Goal: Information Seeking & Learning: Find specific fact

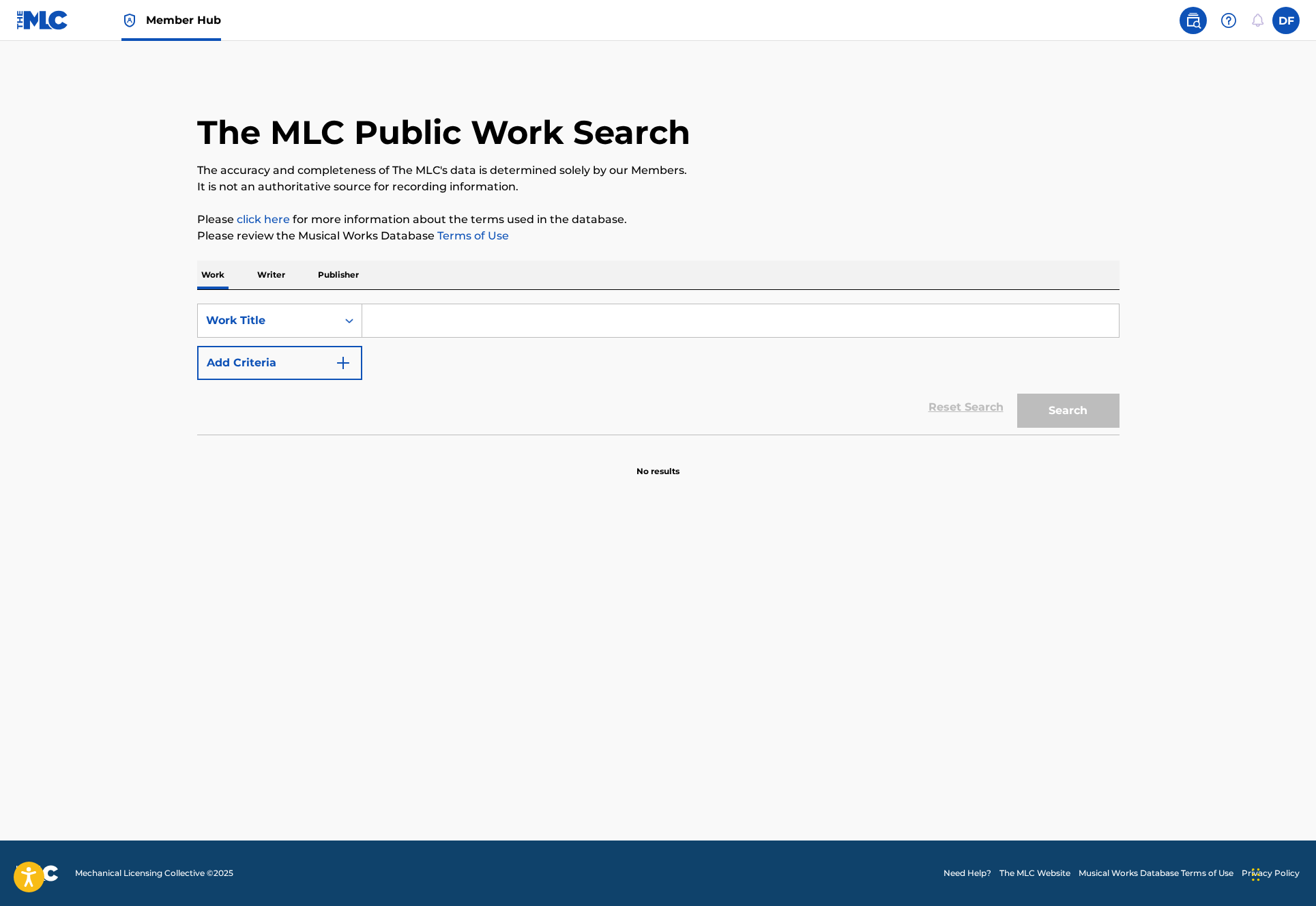
click at [298, 281] on div "Work Writer Publisher" at bounding box center [658, 275] width 922 height 29
click at [335, 277] on p "Publisher" at bounding box center [338, 275] width 49 height 29
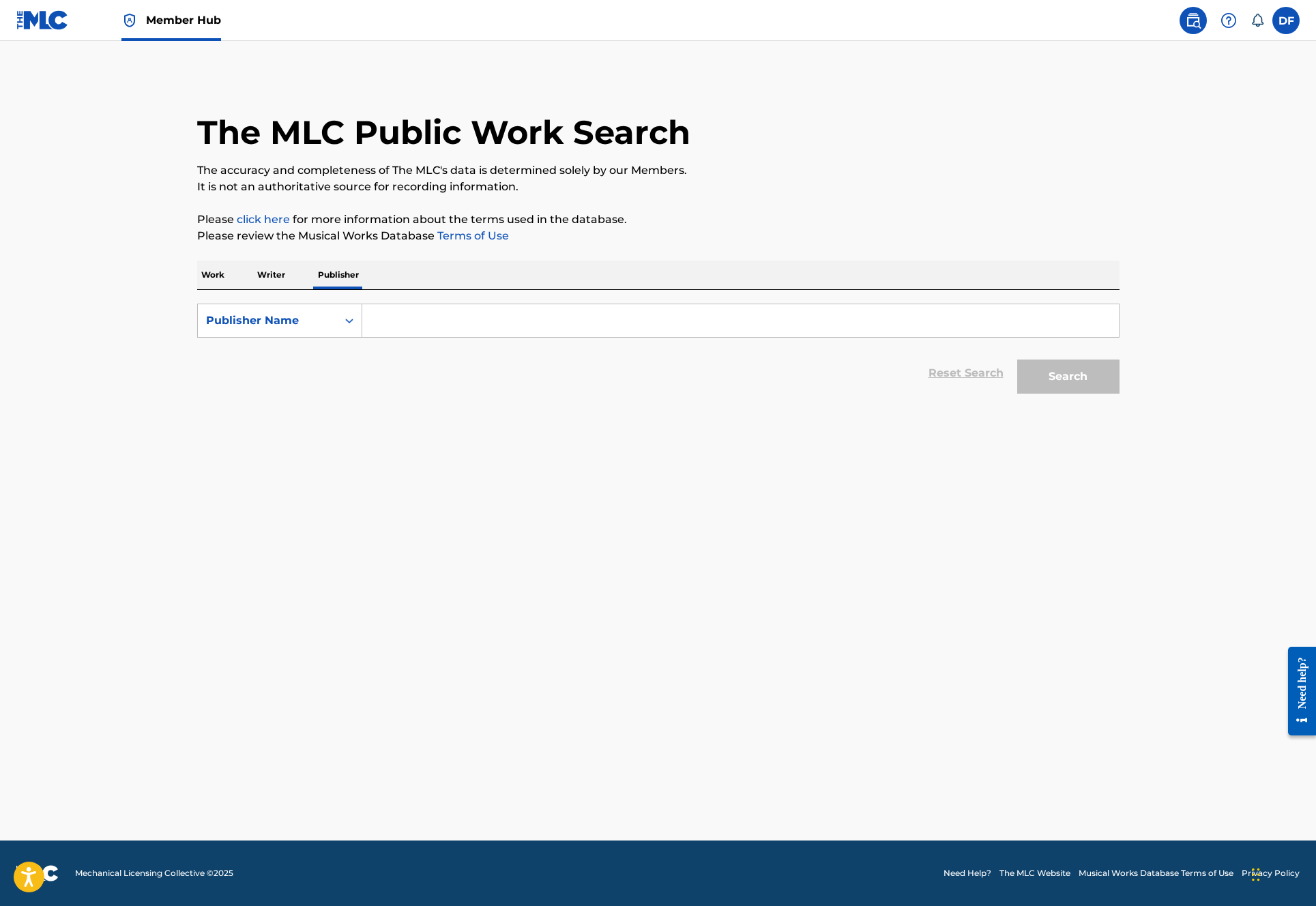
click at [408, 319] on input "Search Form" at bounding box center [740, 320] width 756 height 33
type input "dinastia"
click at [1017, 360] on button "Search" at bounding box center [1068, 376] width 103 height 34
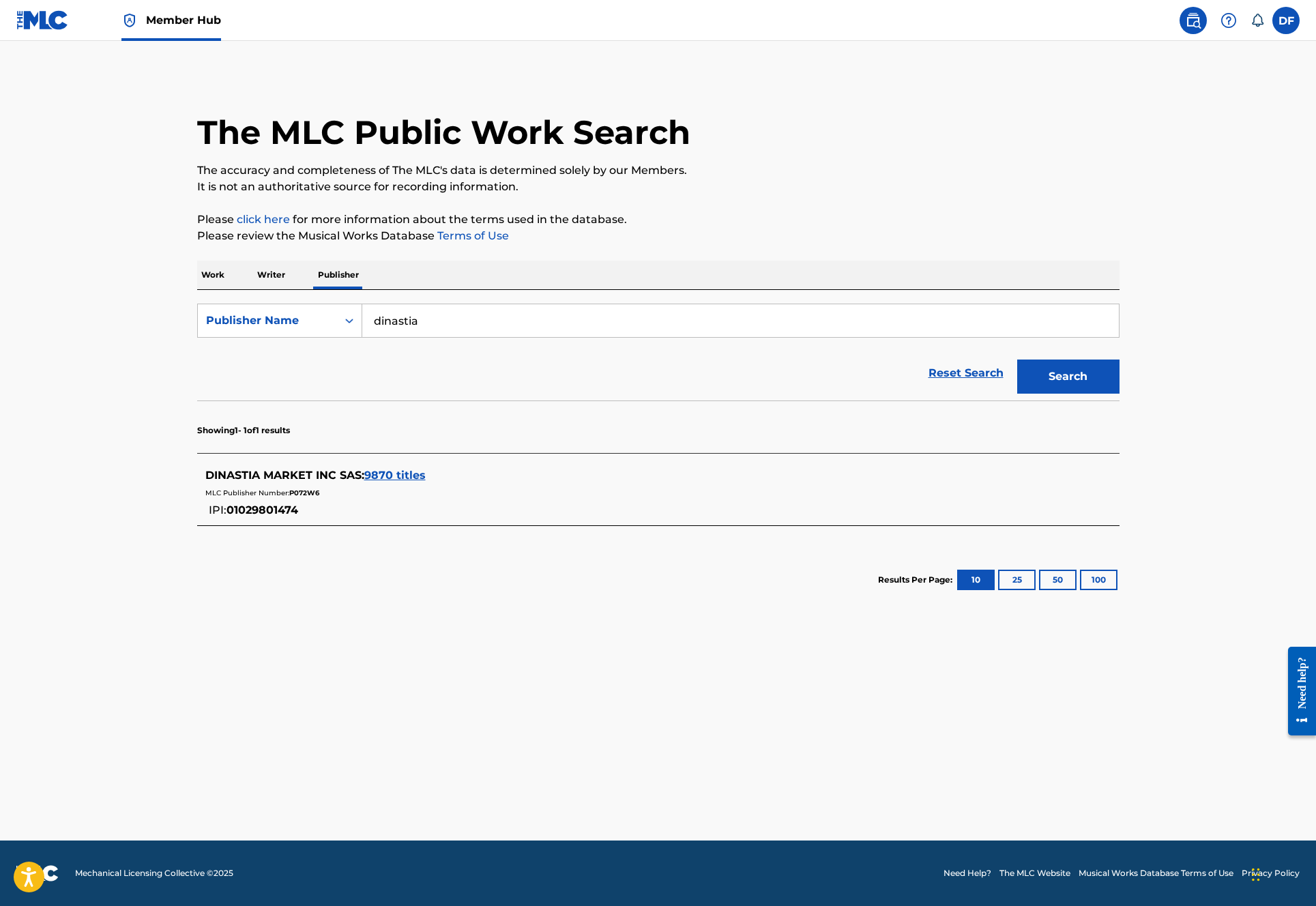
click at [307, 475] on span "DINASTIA MARKET INC SAS :" at bounding box center [285, 475] width 159 height 13
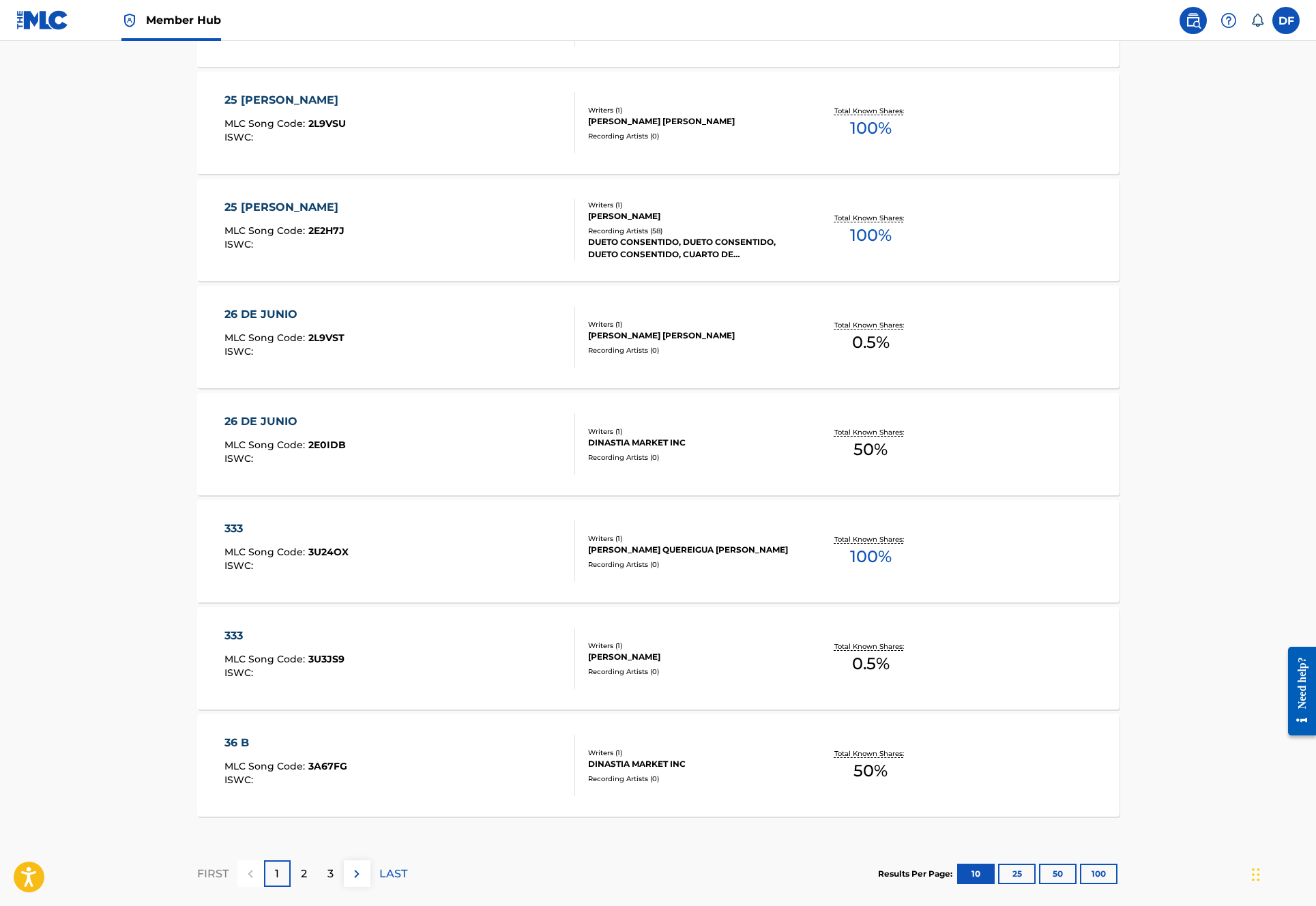
scroll to position [745, 0]
click at [663, 626] on div "333 MLC Song Code : 3U3JS9 ISWC : Writers ( 1 ) [PERSON_NAME] Recording Artists…" at bounding box center [658, 658] width 922 height 103
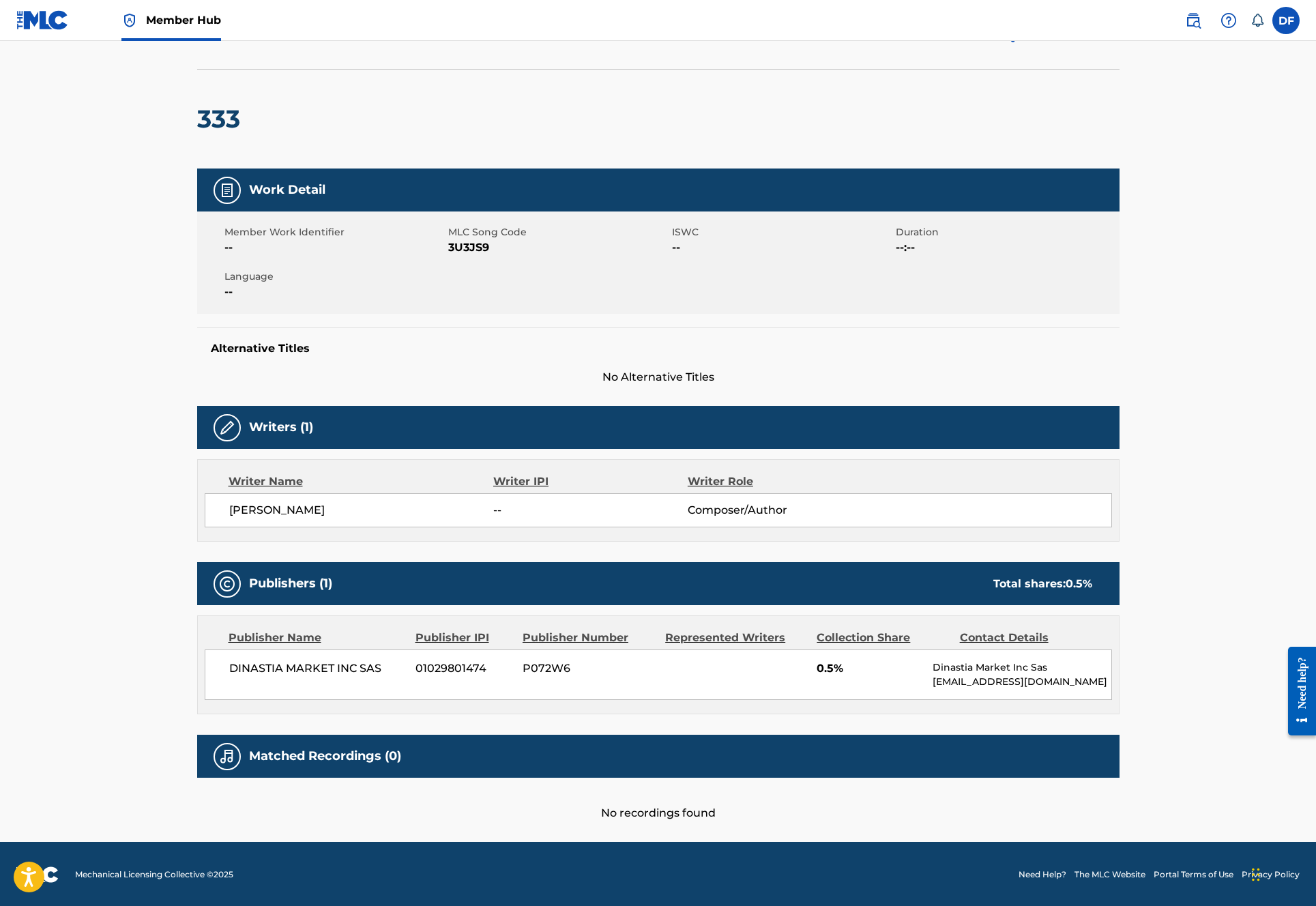
scroll to position [76, 0]
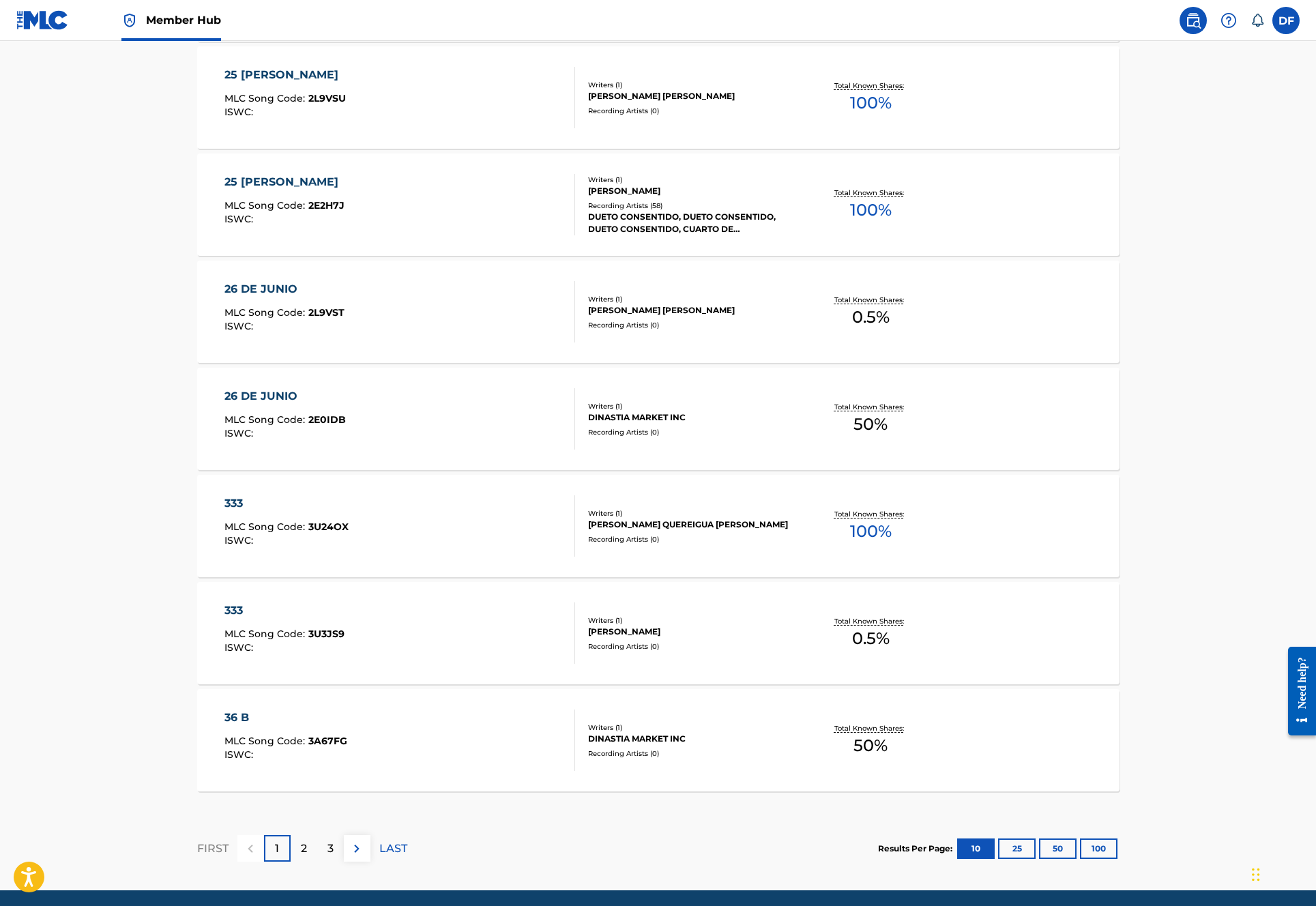
scroll to position [819, 0]
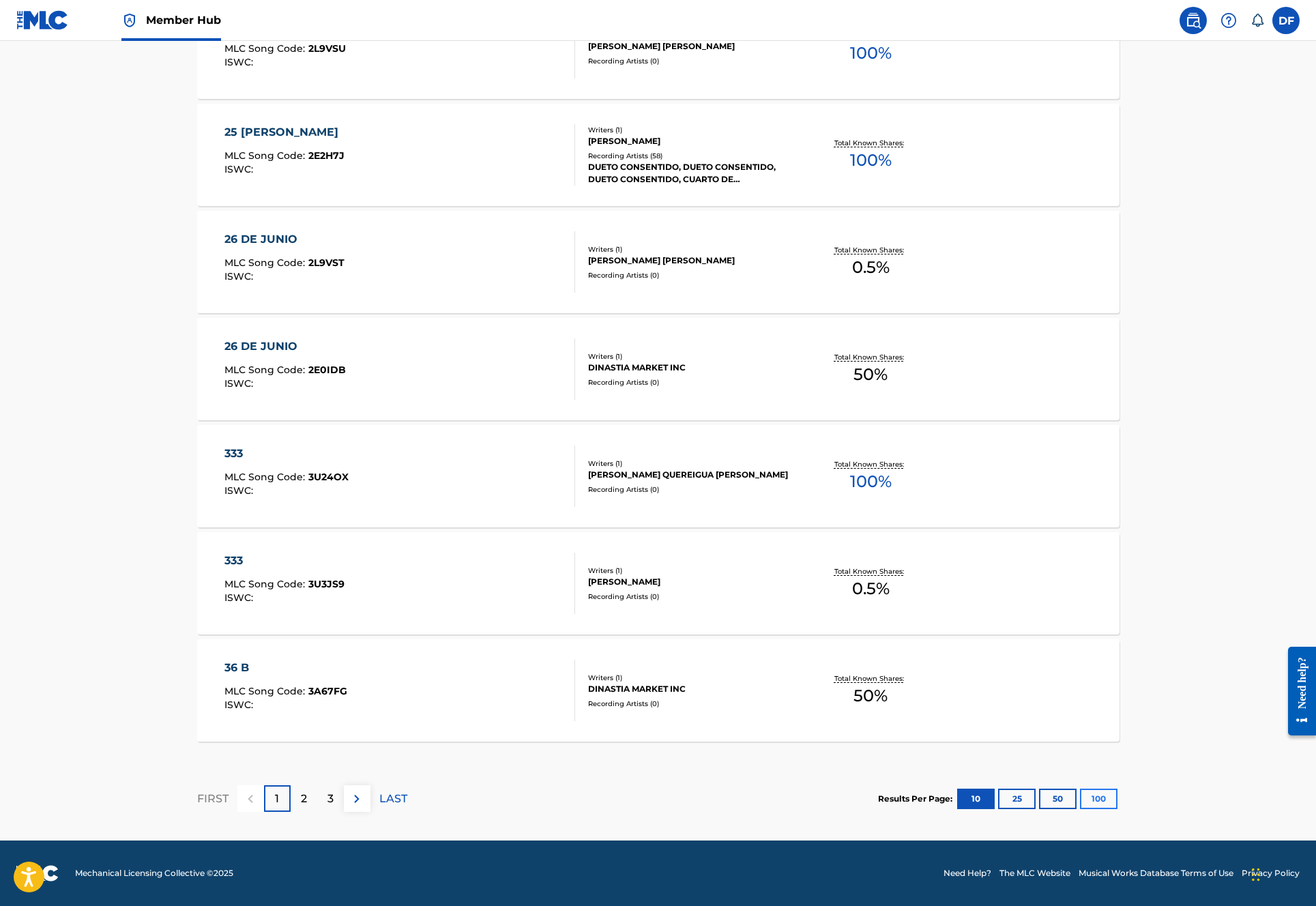
drag, startPoint x: 1124, startPoint y: 801, endPoint x: 1110, endPoint y: 801, distance: 14.0
click at [1122, 801] on div "The MLC Public Work Search The accuracy and completeness of The MLC's data is d…" at bounding box center [658, 45] width 955 height 1579
click at [1108, 800] on button "100" at bounding box center [1099, 799] width 38 height 20
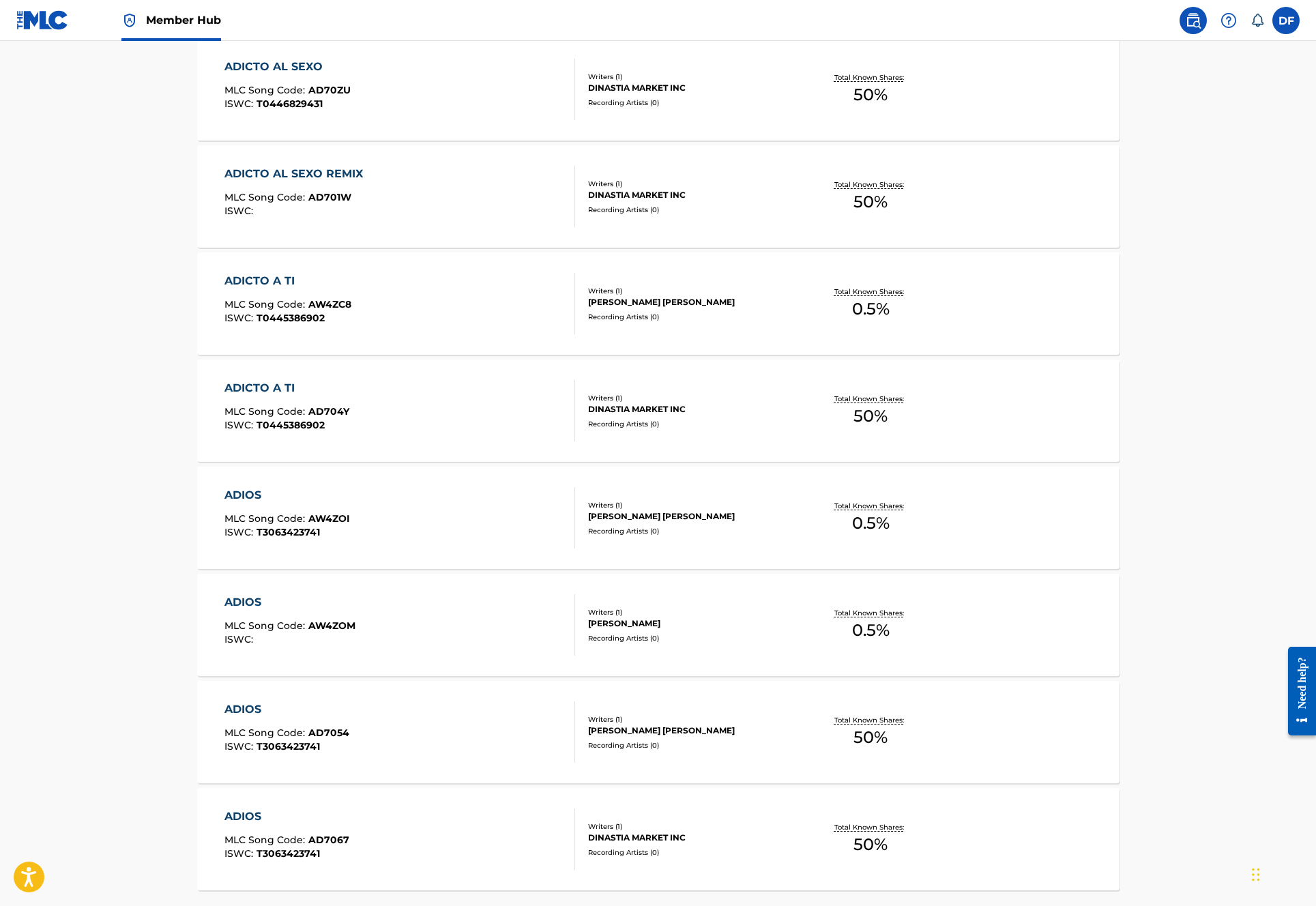
scroll to position [10462, 0]
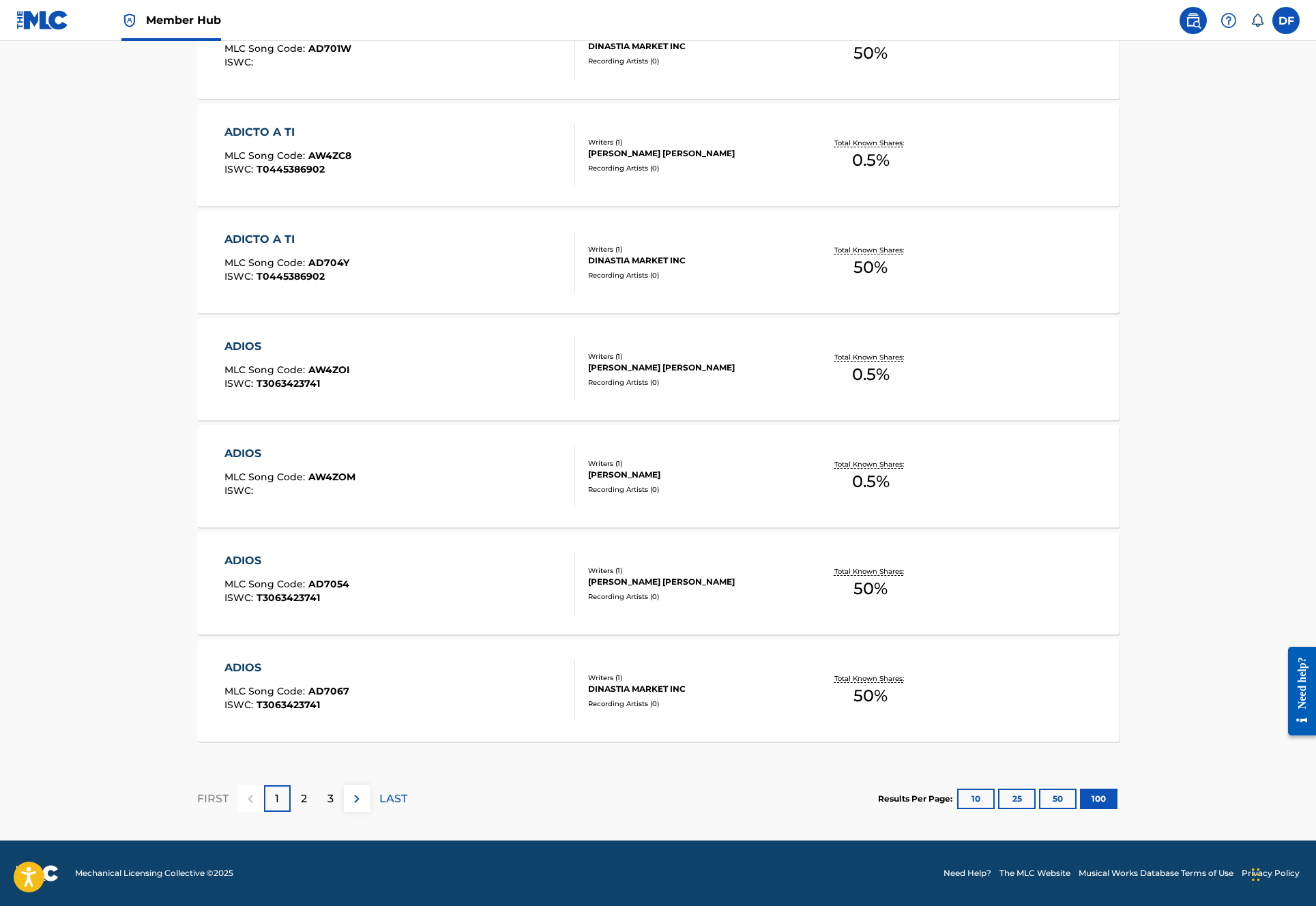
click at [482, 661] on div "ADIOS MLC Song Code : AD7067 ISWC : T3063423741" at bounding box center [399, 690] width 350 height 61
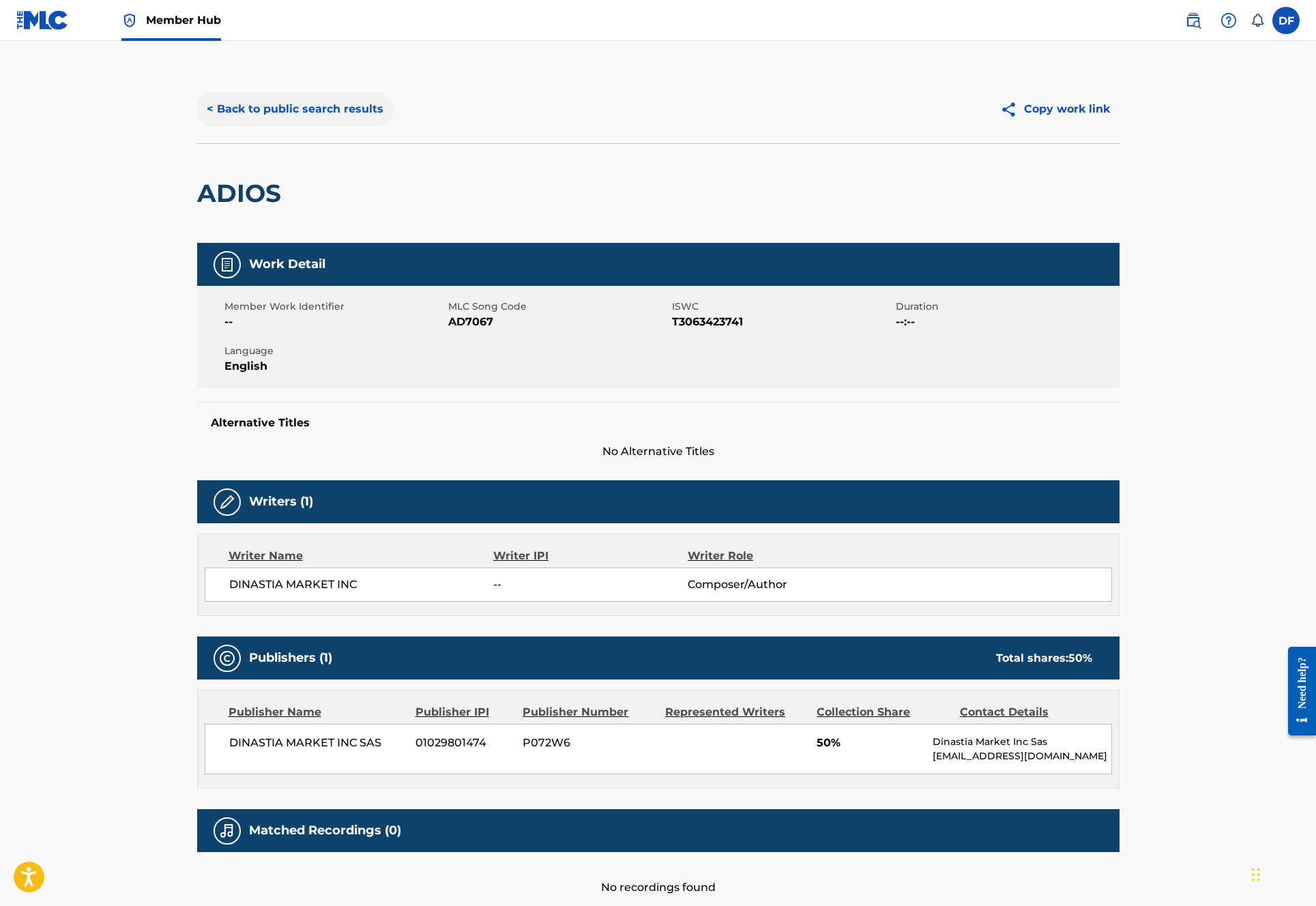
click at [291, 104] on button "< Back to public search results" at bounding box center [295, 109] width 196 height 34
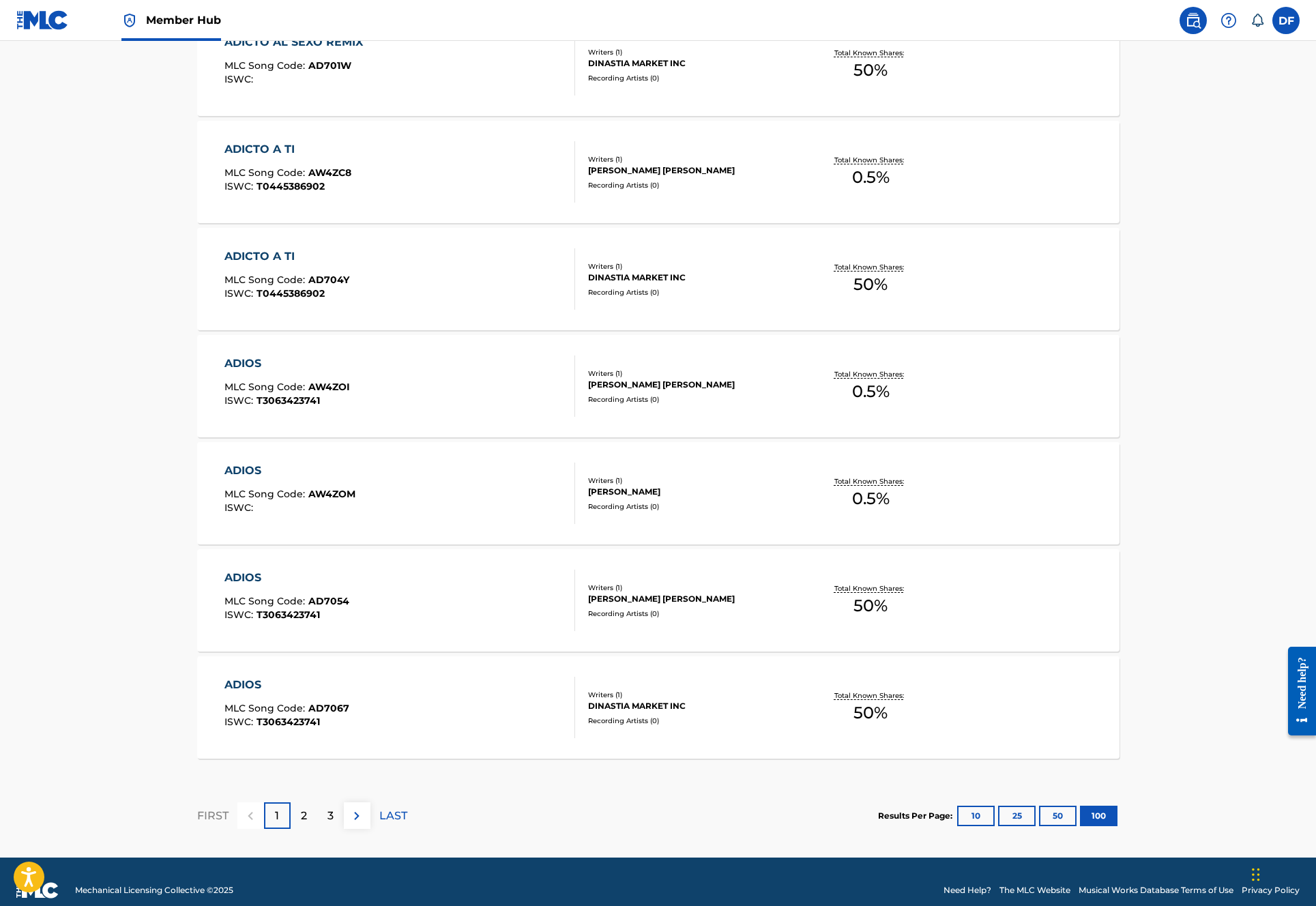
scroll to position [10462, 0]
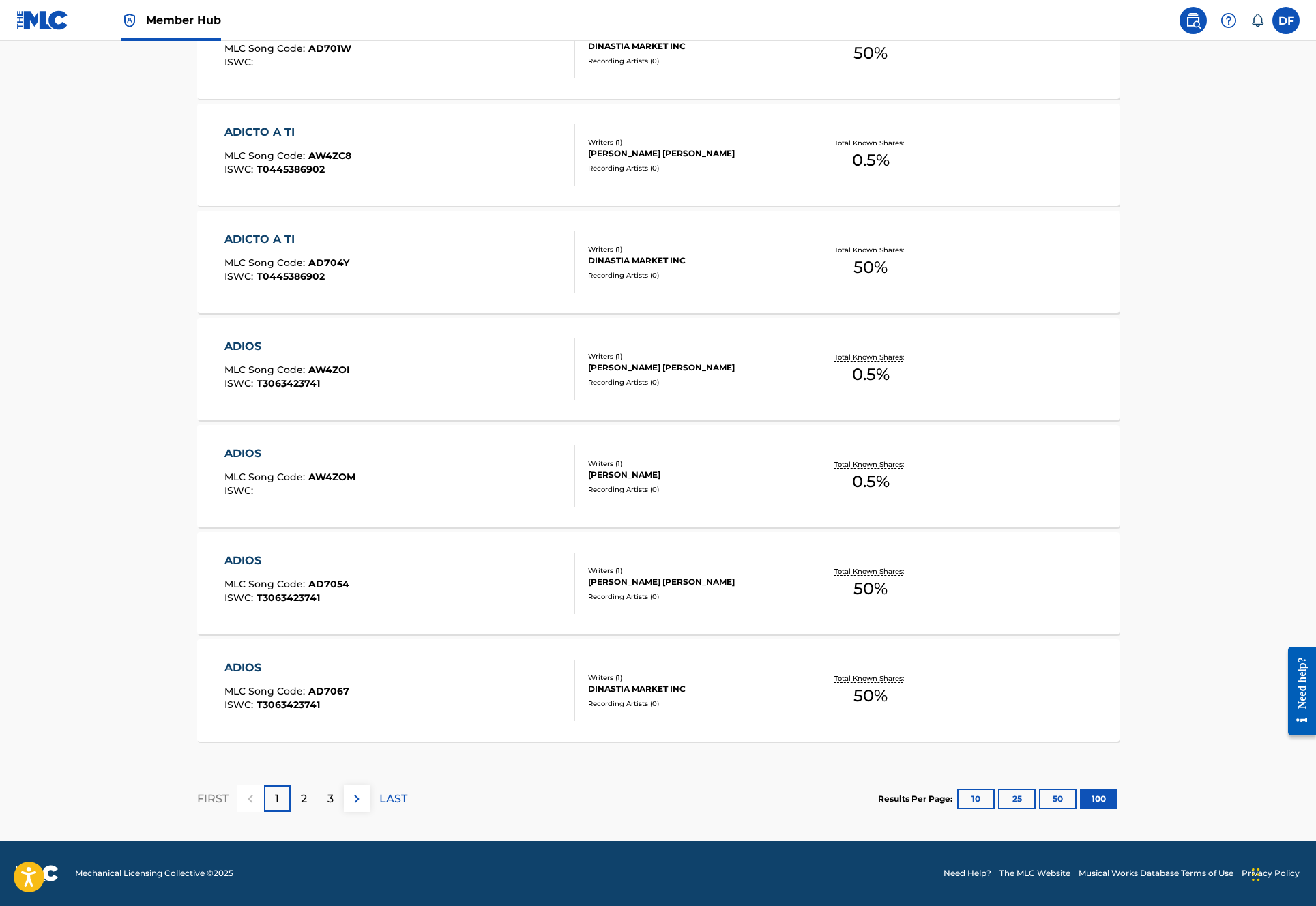
click at [376, 806] on div "FIRST 1 2 3 LAST" at bounding box center [302, 798] width 210 height 27
click at [397, 798] on p "LAST" at bounding box center [393, 799] width 28 height 17
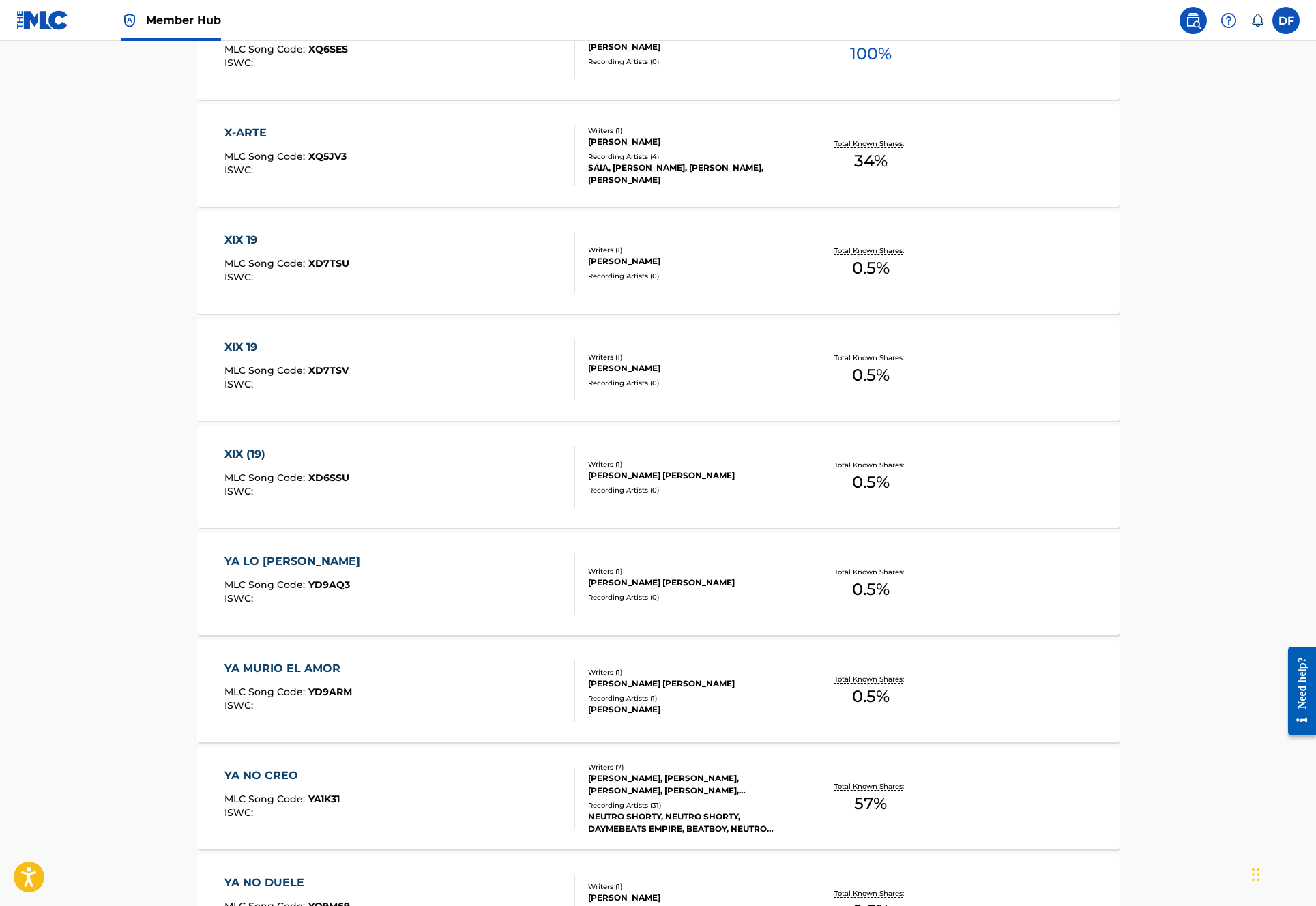
scroll to position [4110, 0]
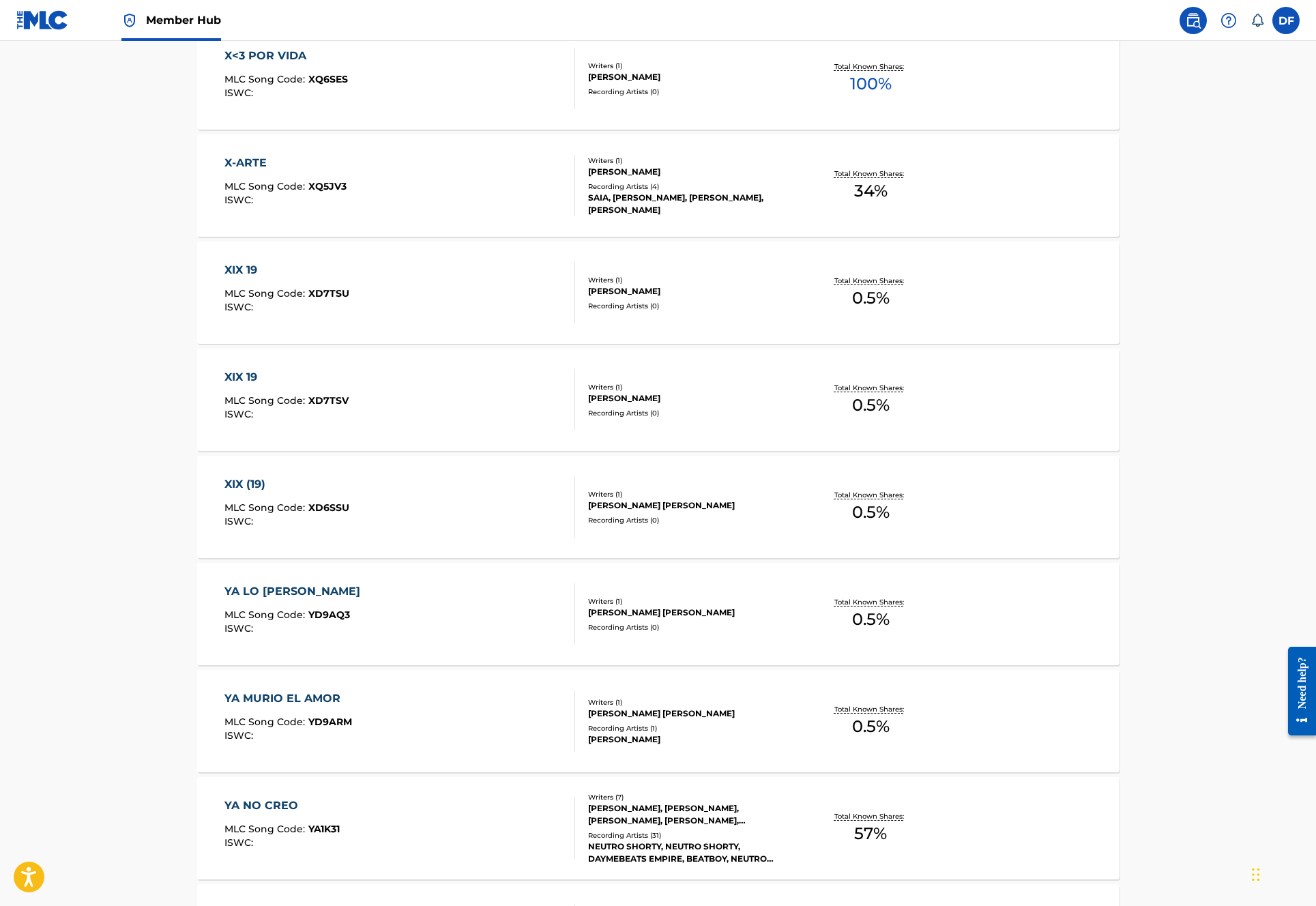
click at [986, 832] on div "YA NO CREO MLC Song Code : YA1K31 ISWC : Writers ( 7 ) [PERSON_NAME], [PERSON_N…" at bounding box center [658, 829] width 922 height 103
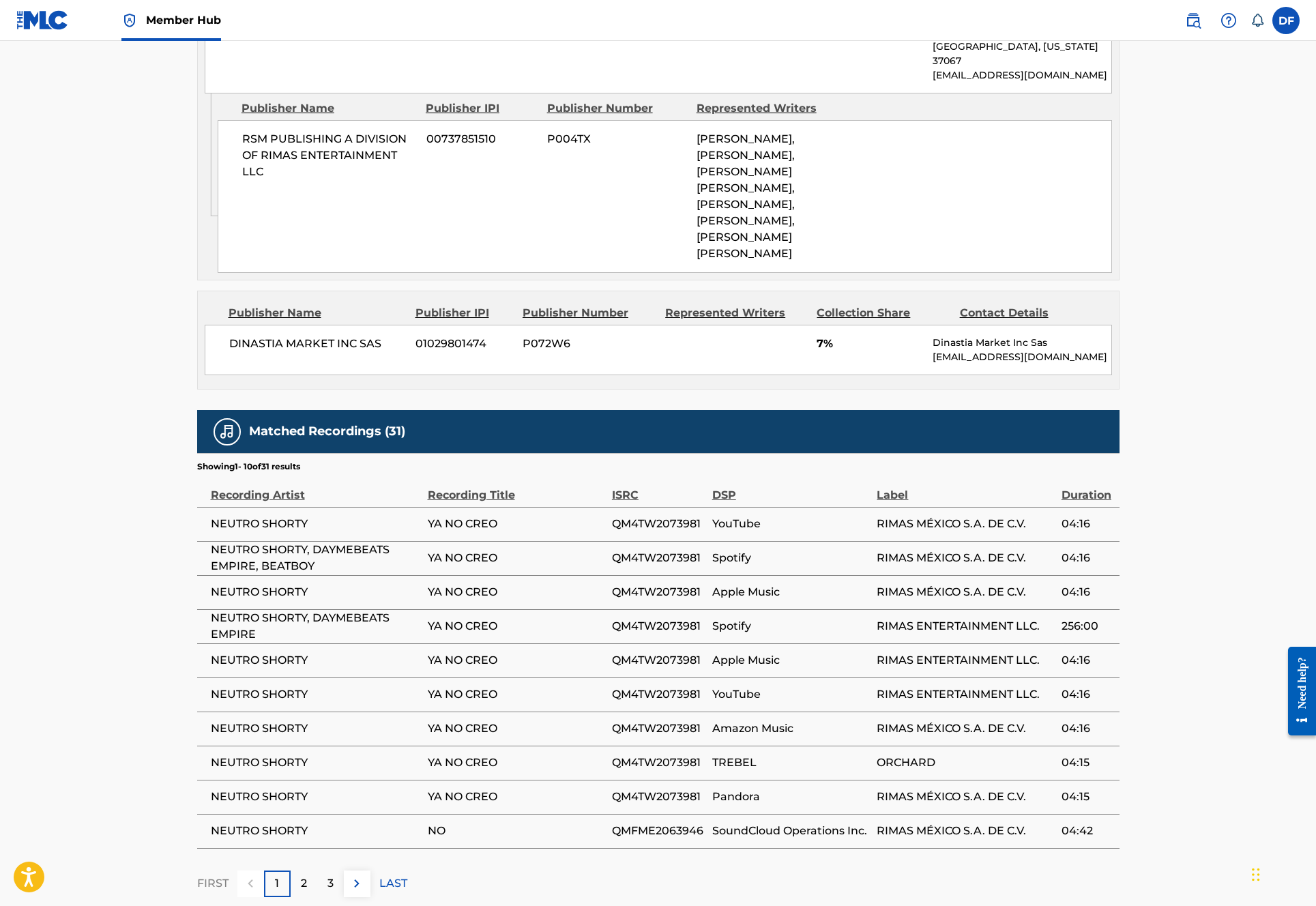
scroll to position [1142, 0]
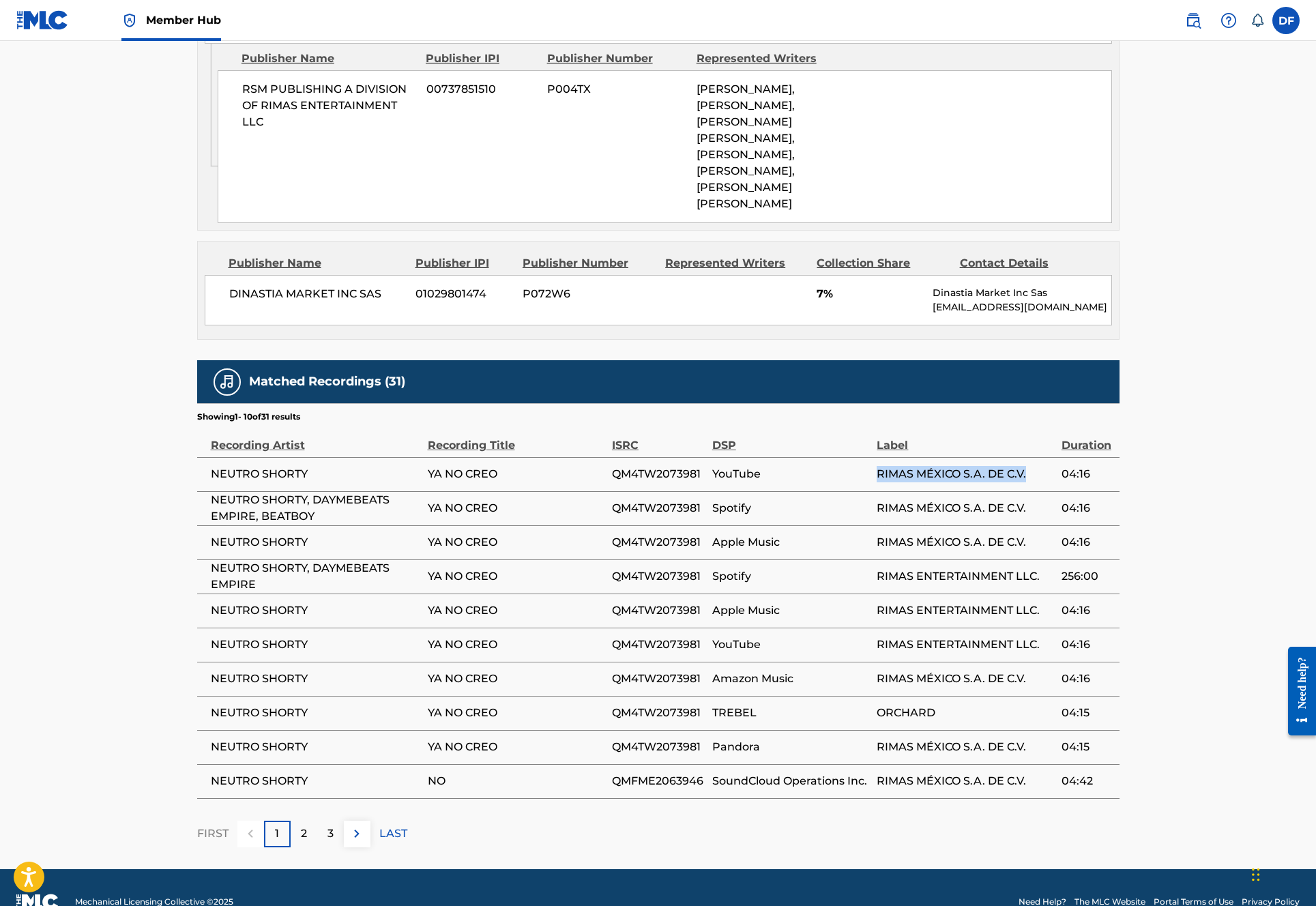
drag, startPoint x: 879, startPoint y: 443, endPoint x: 1041, endPoint y: 461, distance: 163.0
click at [1041, 461] on td "RIMAS MÉXICO S.A. DE C.V." at bounding box center [969, 474] width 184 height 34
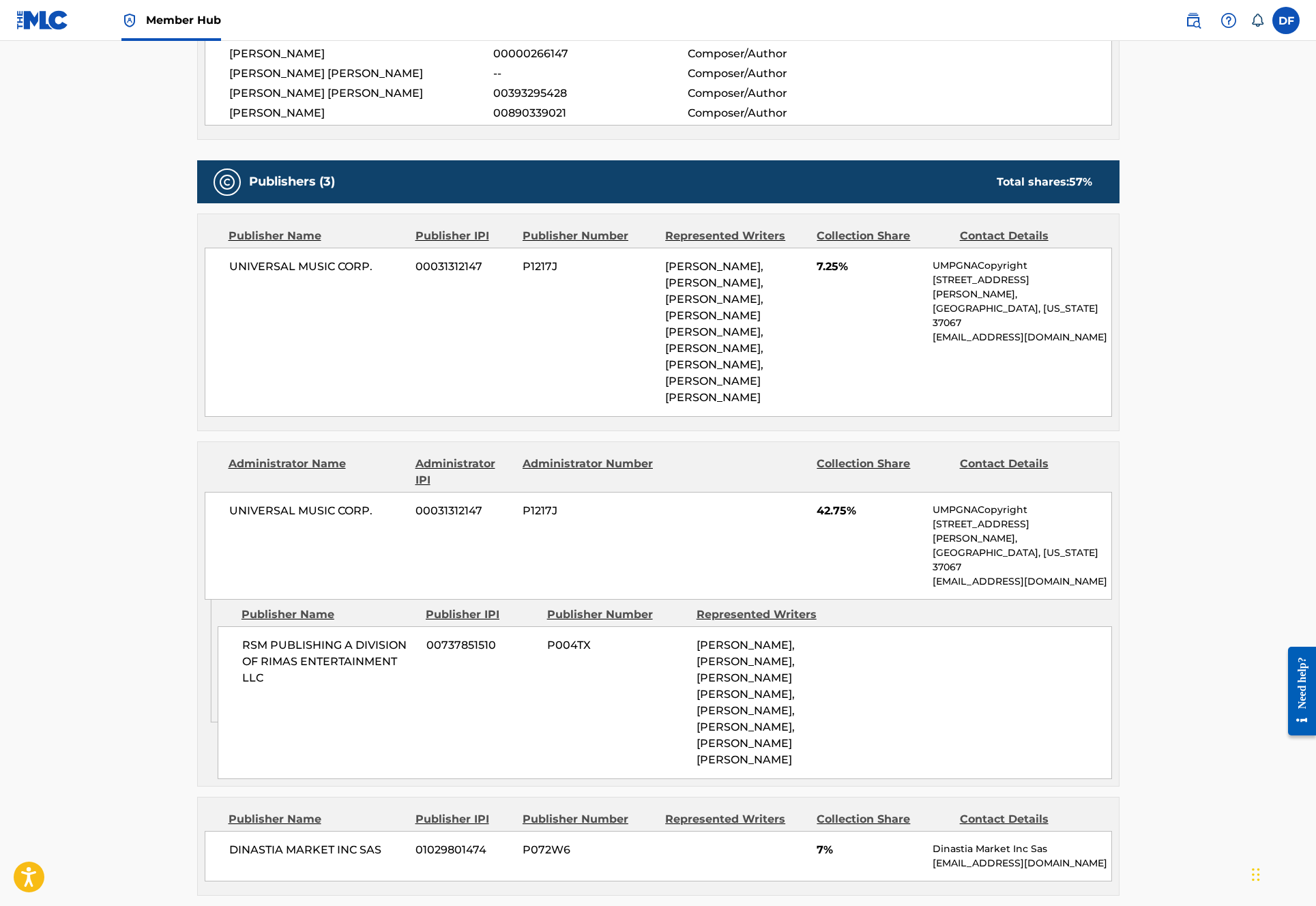
scroll to position [734, 0]
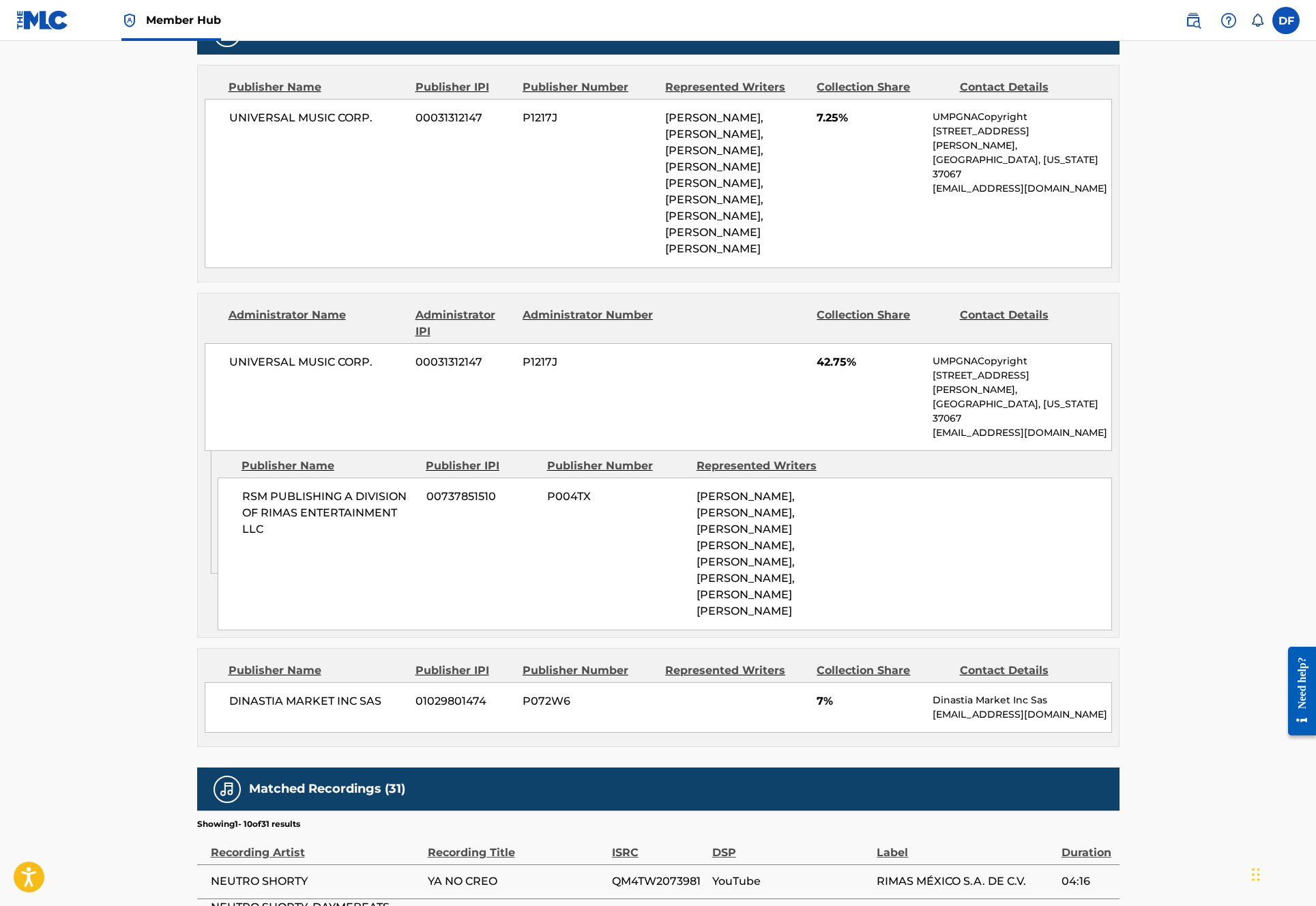
click at [350, 488] on span "RSM PUBLISHING A DIVISION OF RIMAS ENTERTAINMENT LLC" at bounding box center [329, 513] width 174 height 49
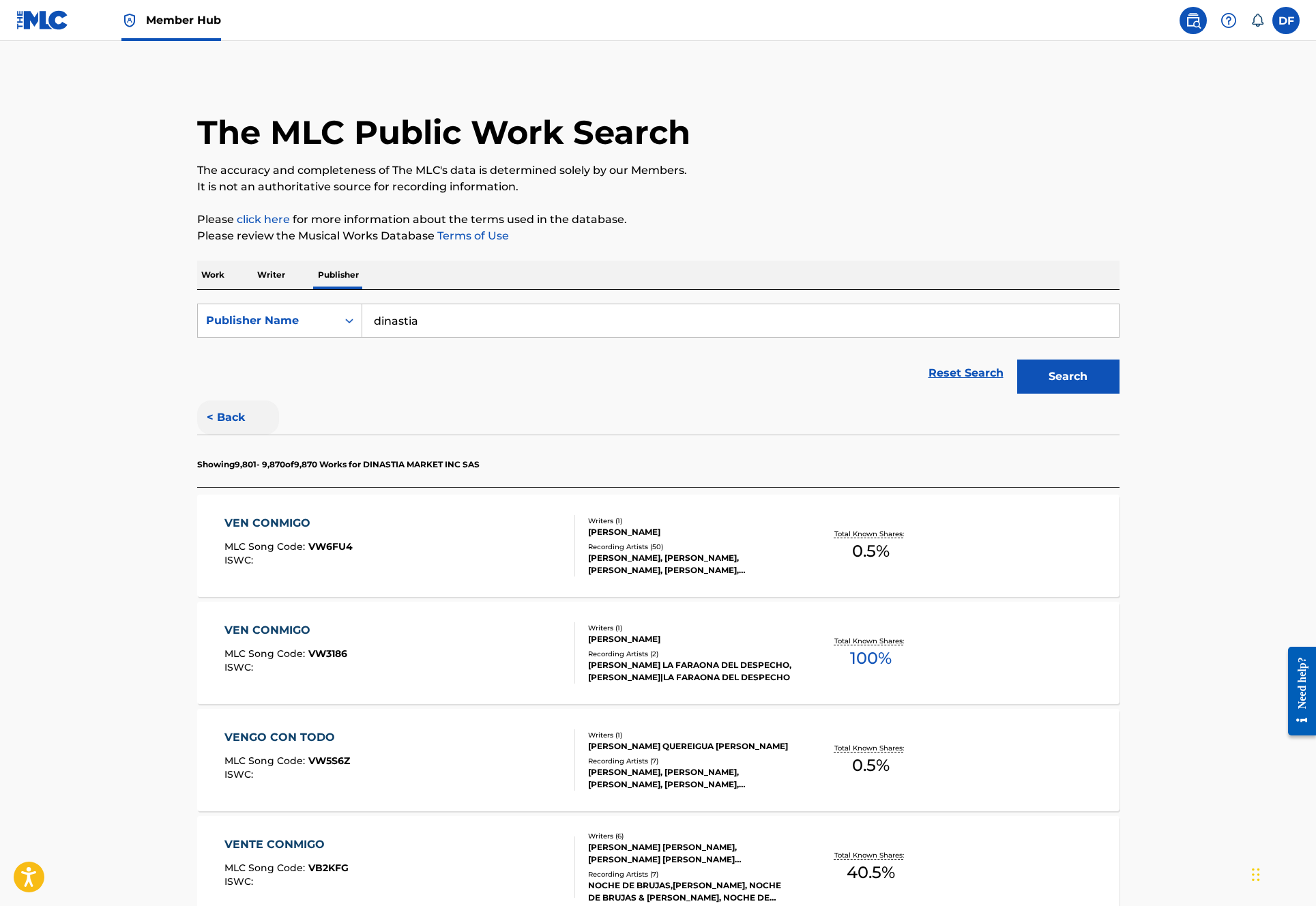
click at [222, 412] on button "< Back" at bounding box center [238, 417] width 82 height 34
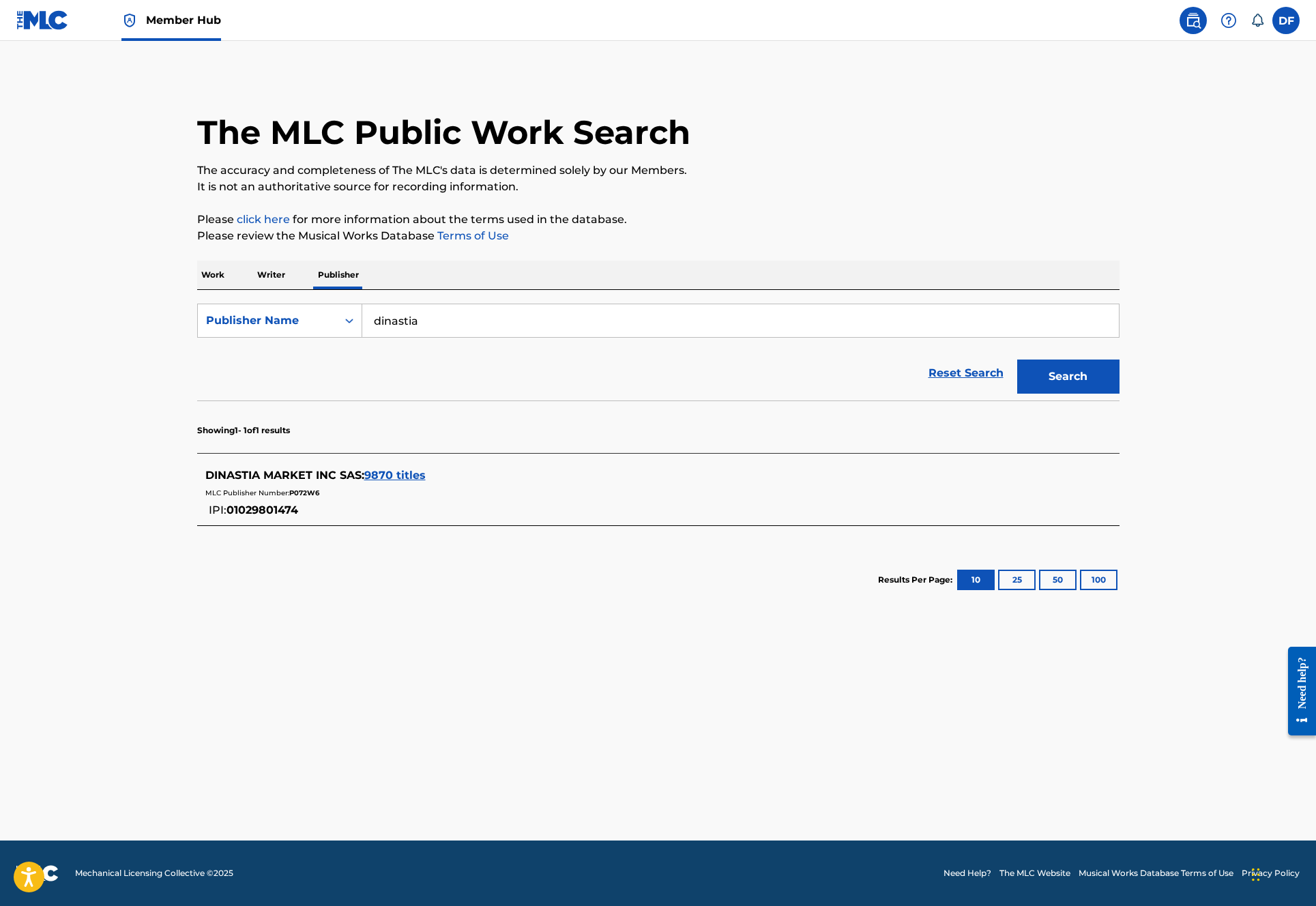
click at [384, 469] on span "9870 titles" at bounding box center [394, 475] width 61 height 13
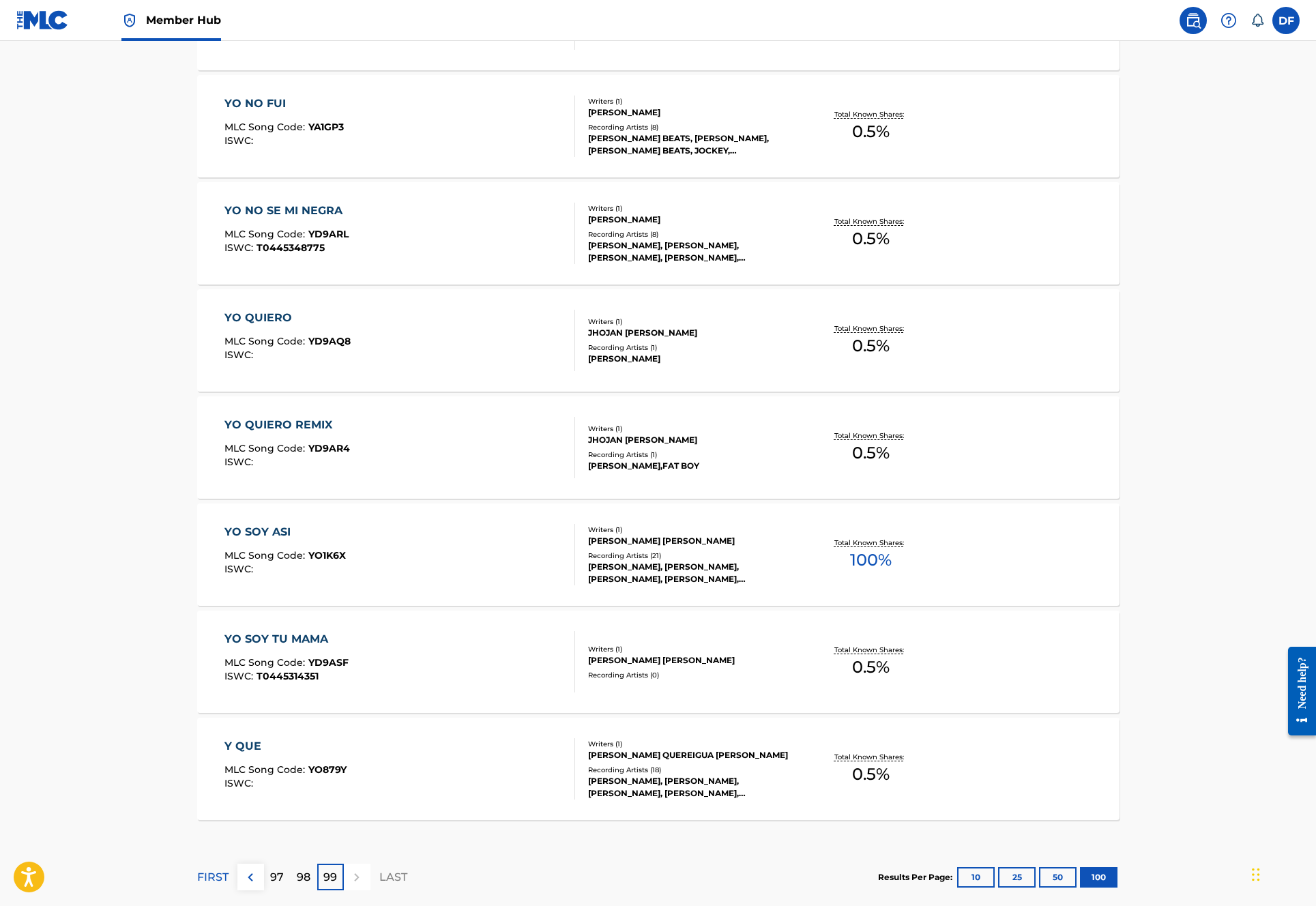
scroll to position [7248, 0]
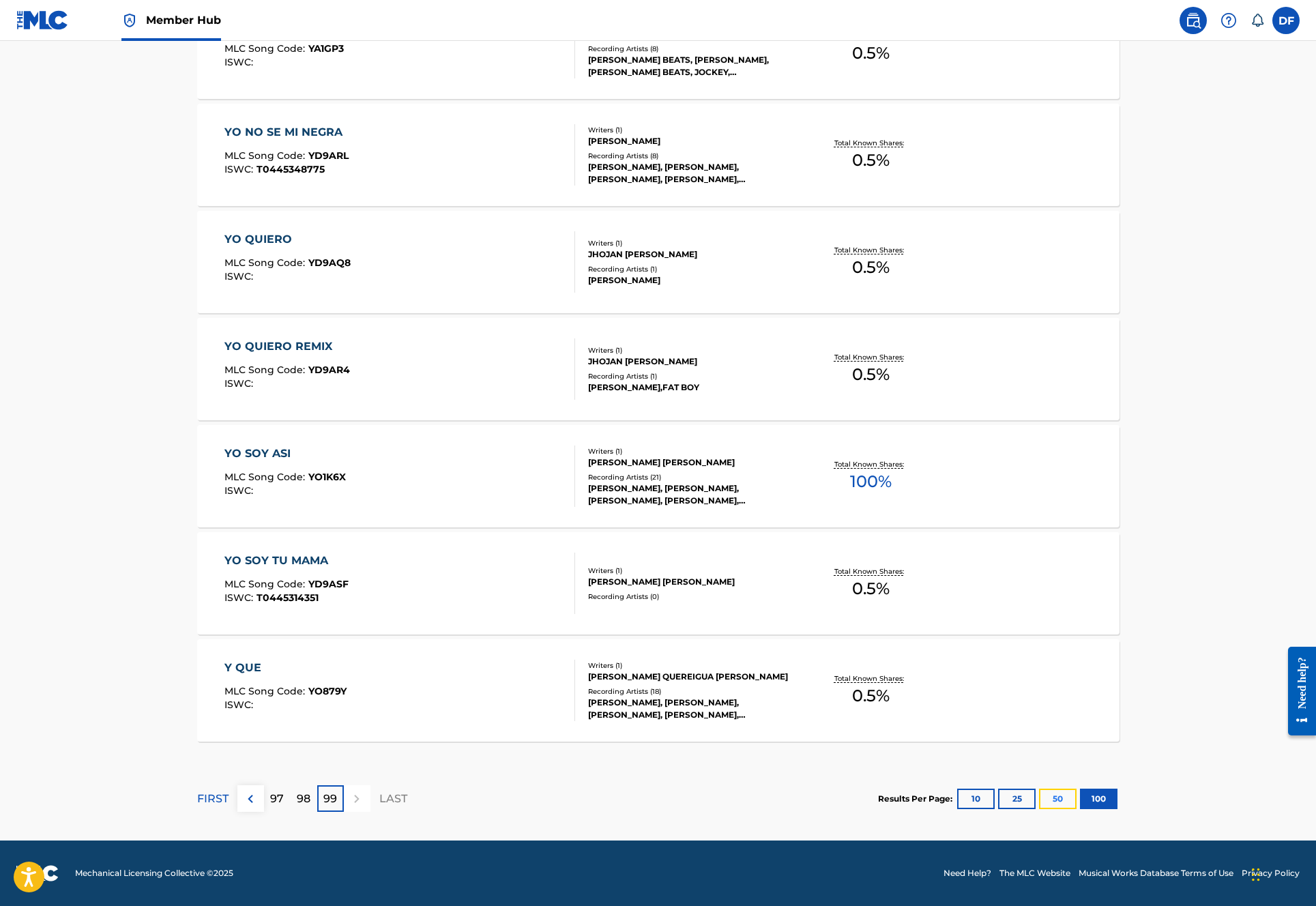
click at [1054, 794] on button "50" at bounding box center [1057, 799] width 38 height 20
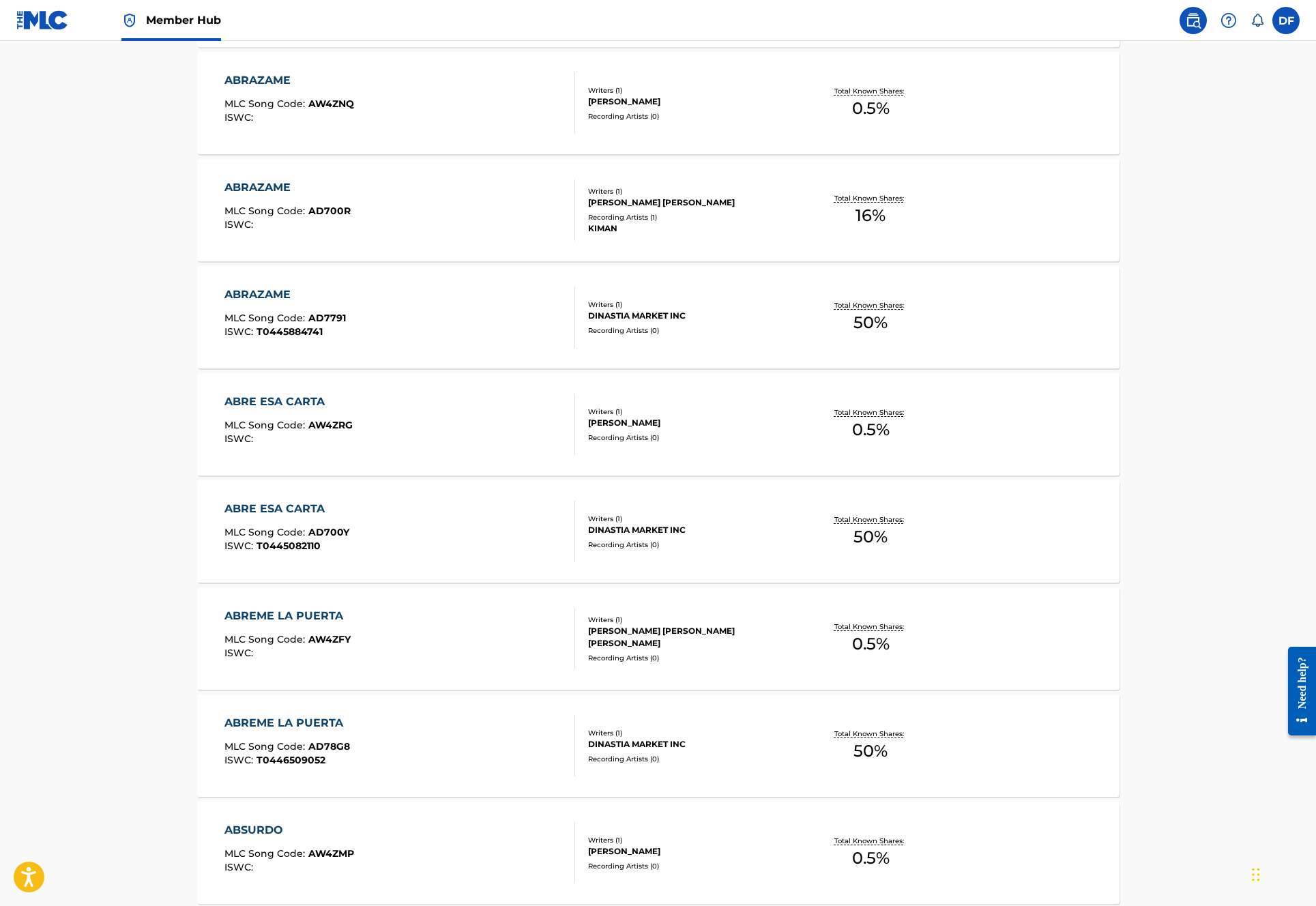
scroll to position [5105, 0]
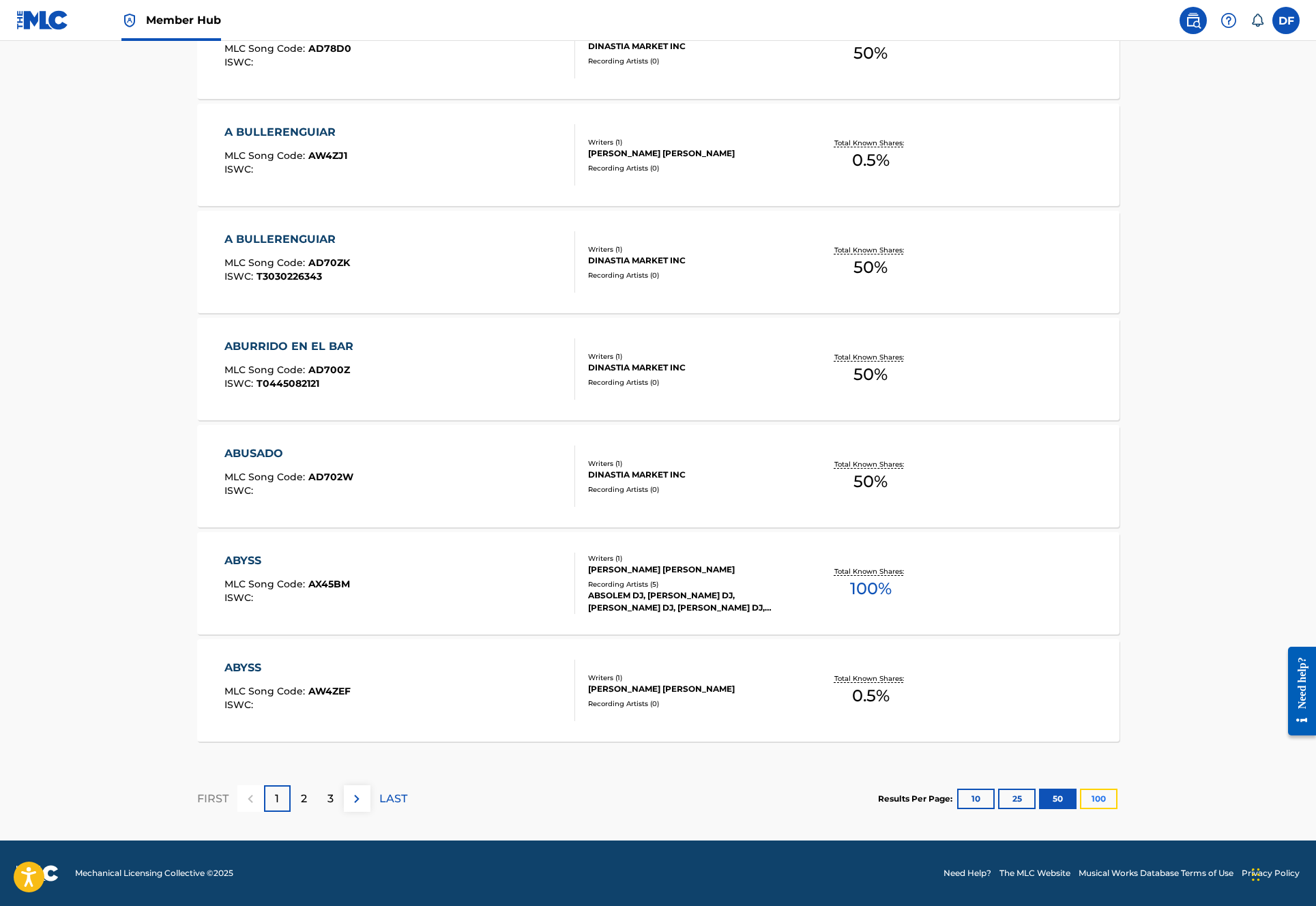
click at [1094, 793] on button "100" at bounding box center [1099, 799] width 38 height 20
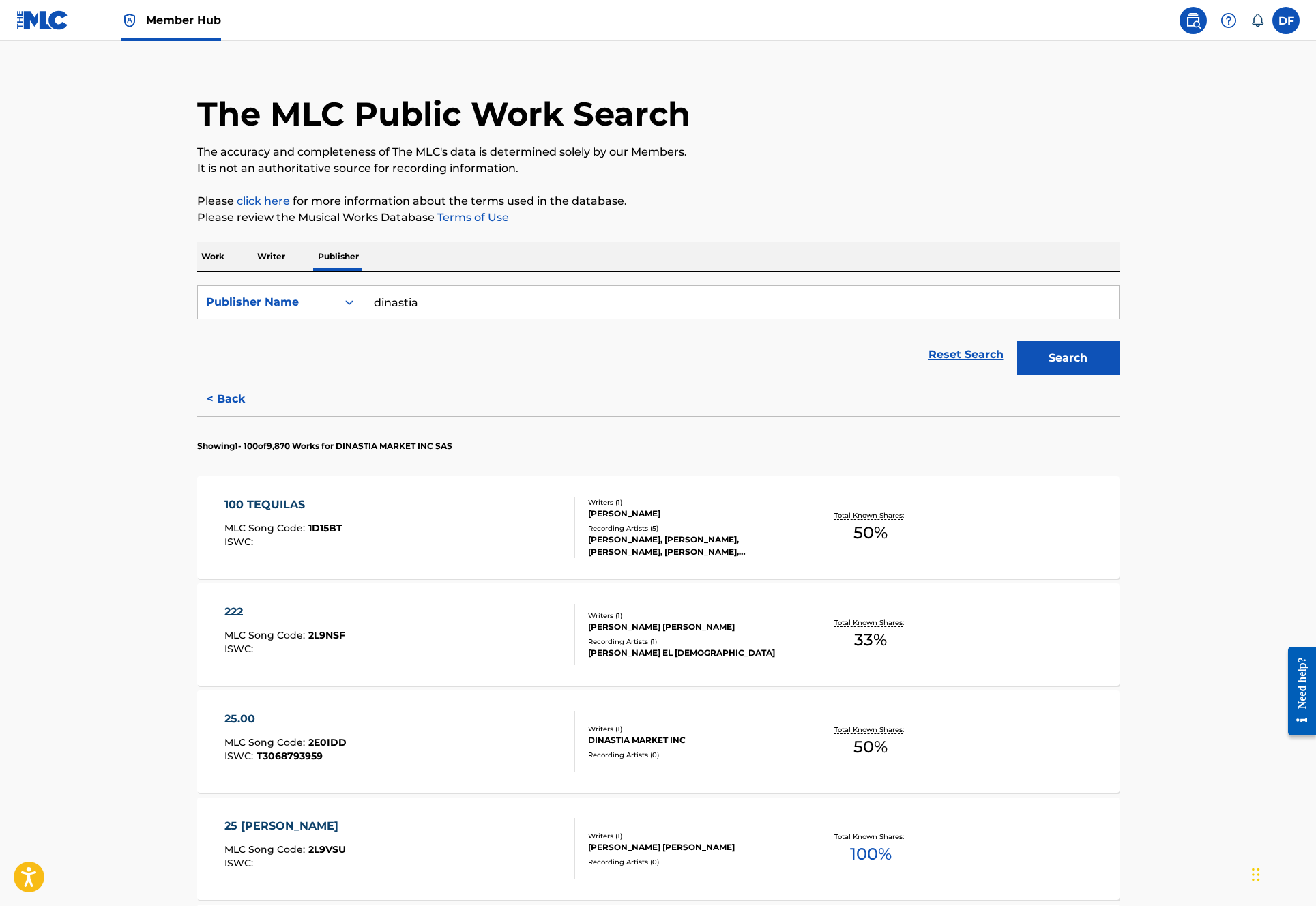
scroll to position [43, 0]
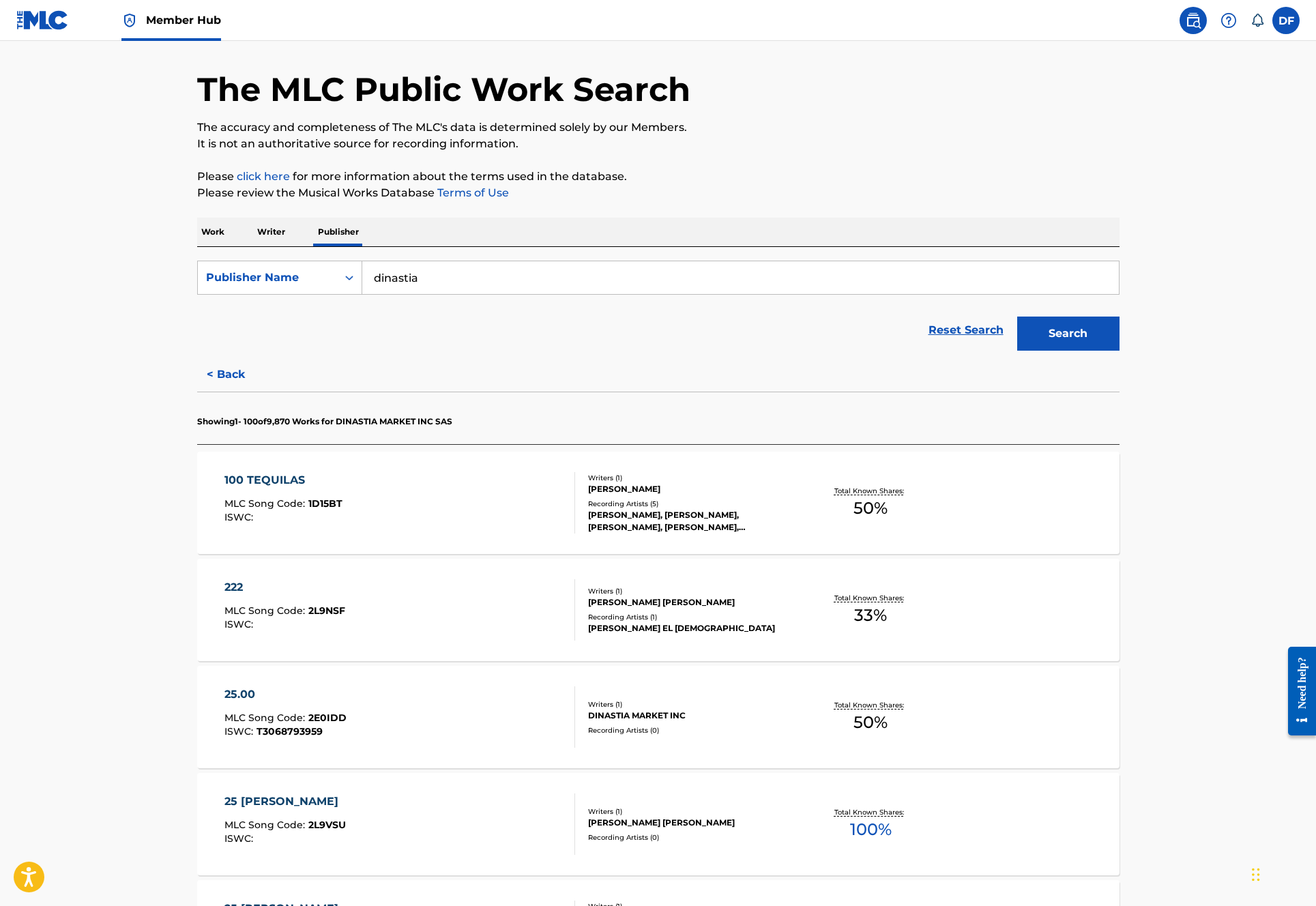
click at [290, 480] on div "100 TEQUILAS" at bounding box center [283, 480] width 118 height 17
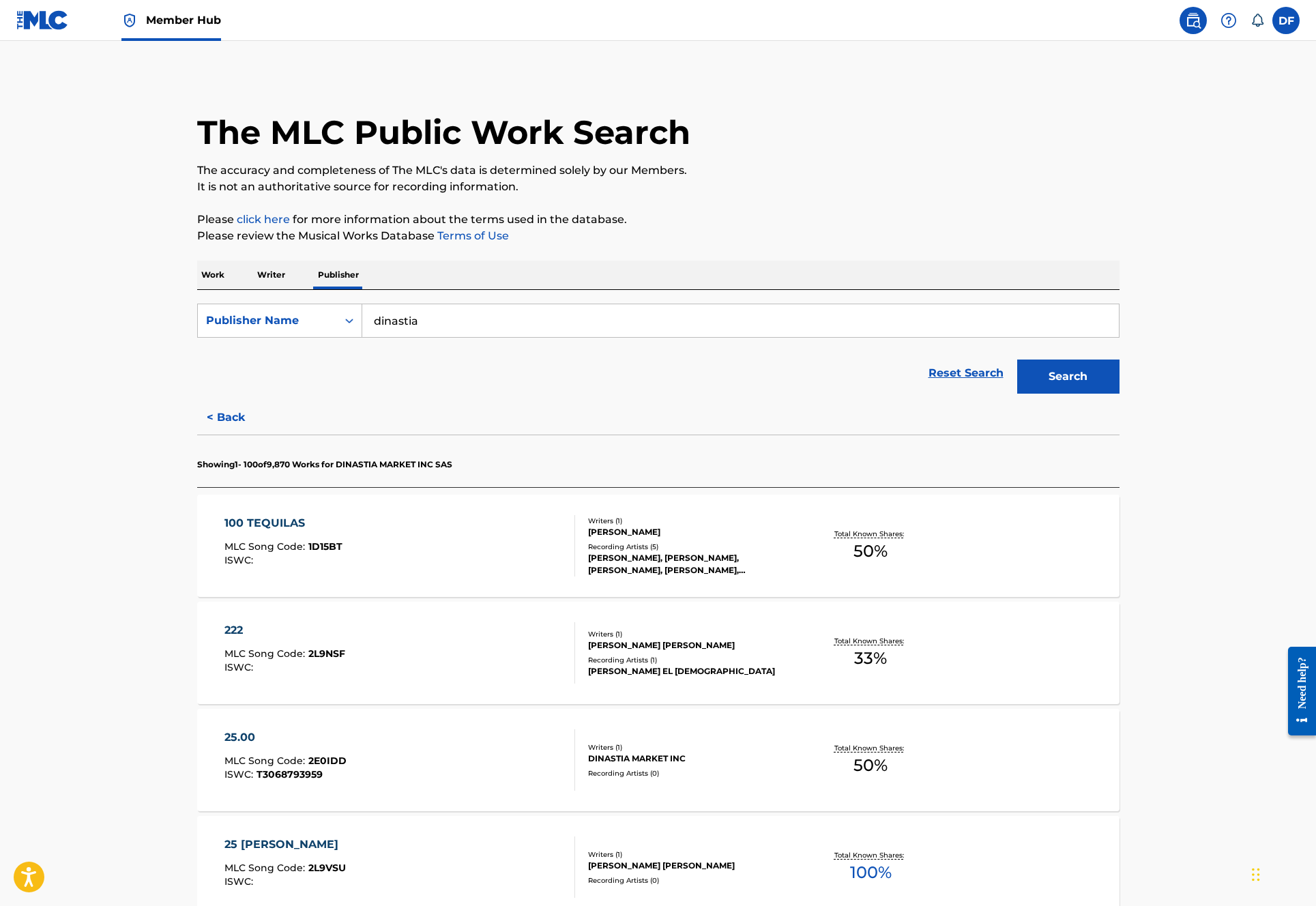
click at [602, 241] on p "Please review the Musical Works Database Terms of Use" at bounding box center [658, 236] width 922 height 17
click at [1292, 21] on label at bounding box center [1286, 20] width 27 height 27
click at [1286, 20] on input "DF [PERSON_NAME] [PERSON_NAME][EMAIL_ADDRESS][PERSON_NAME][DOMAIN_NAME] Notific…" at bounding box center [1286, 20] width 0 height 0
click at [1202, 19] on link at bounding box center [1193, 20] width 27 height 27
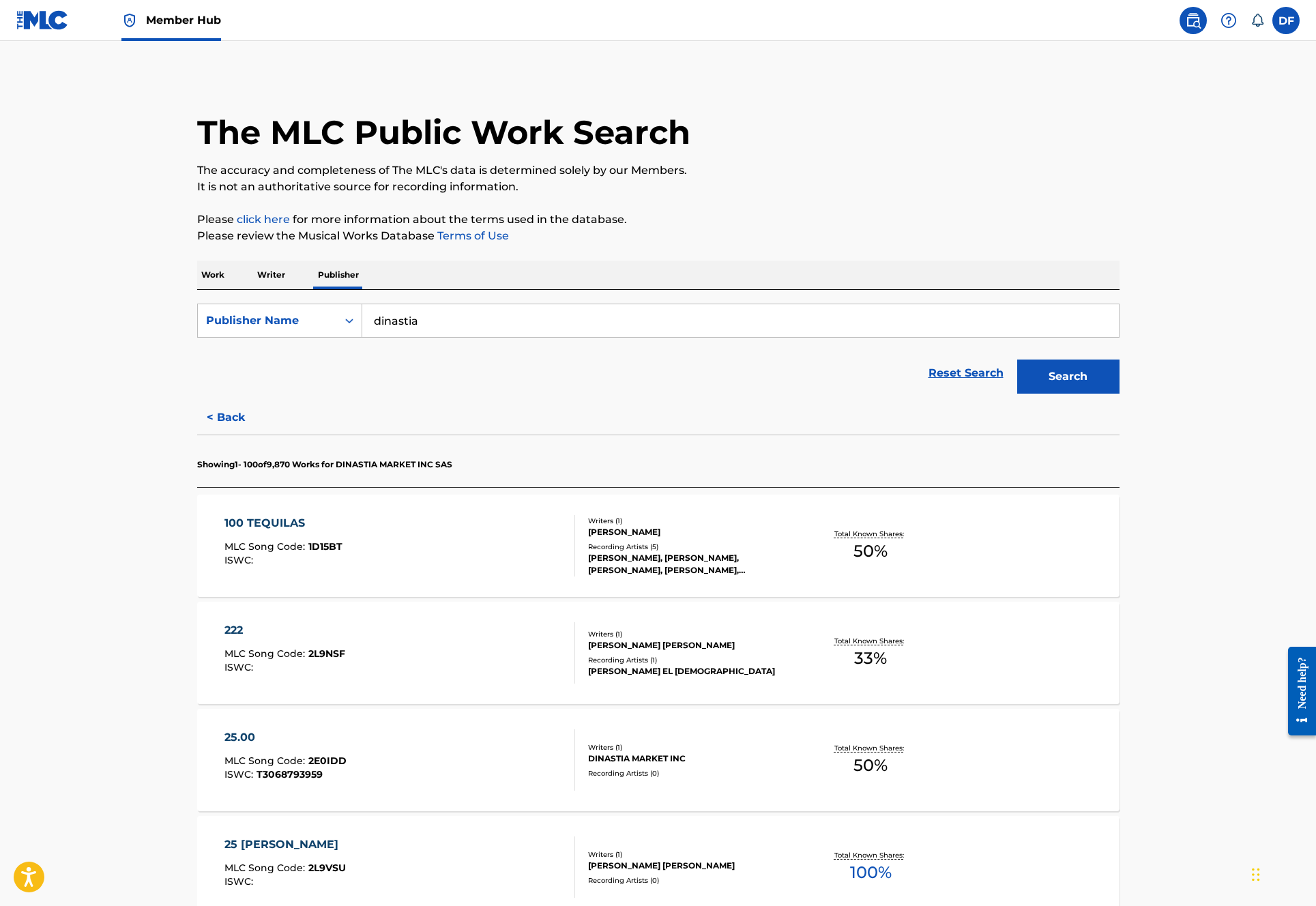
click at [1308, 668] on div "Need help?" at bounding box center [1302, 683] width 19 height 52
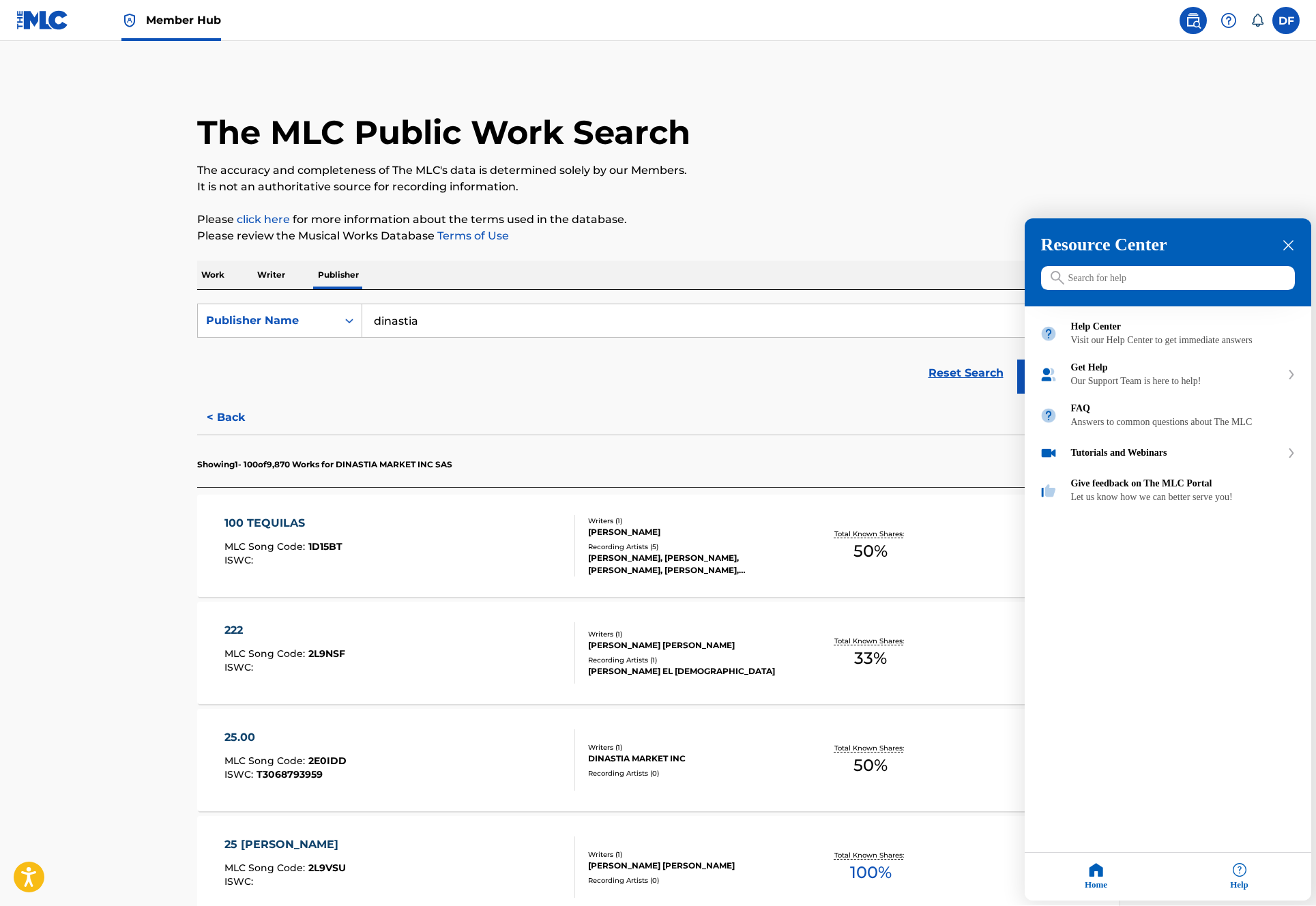
click at [1095, 277] on input "Search for help" at bounding box center [1167, 278] width 254 height 24
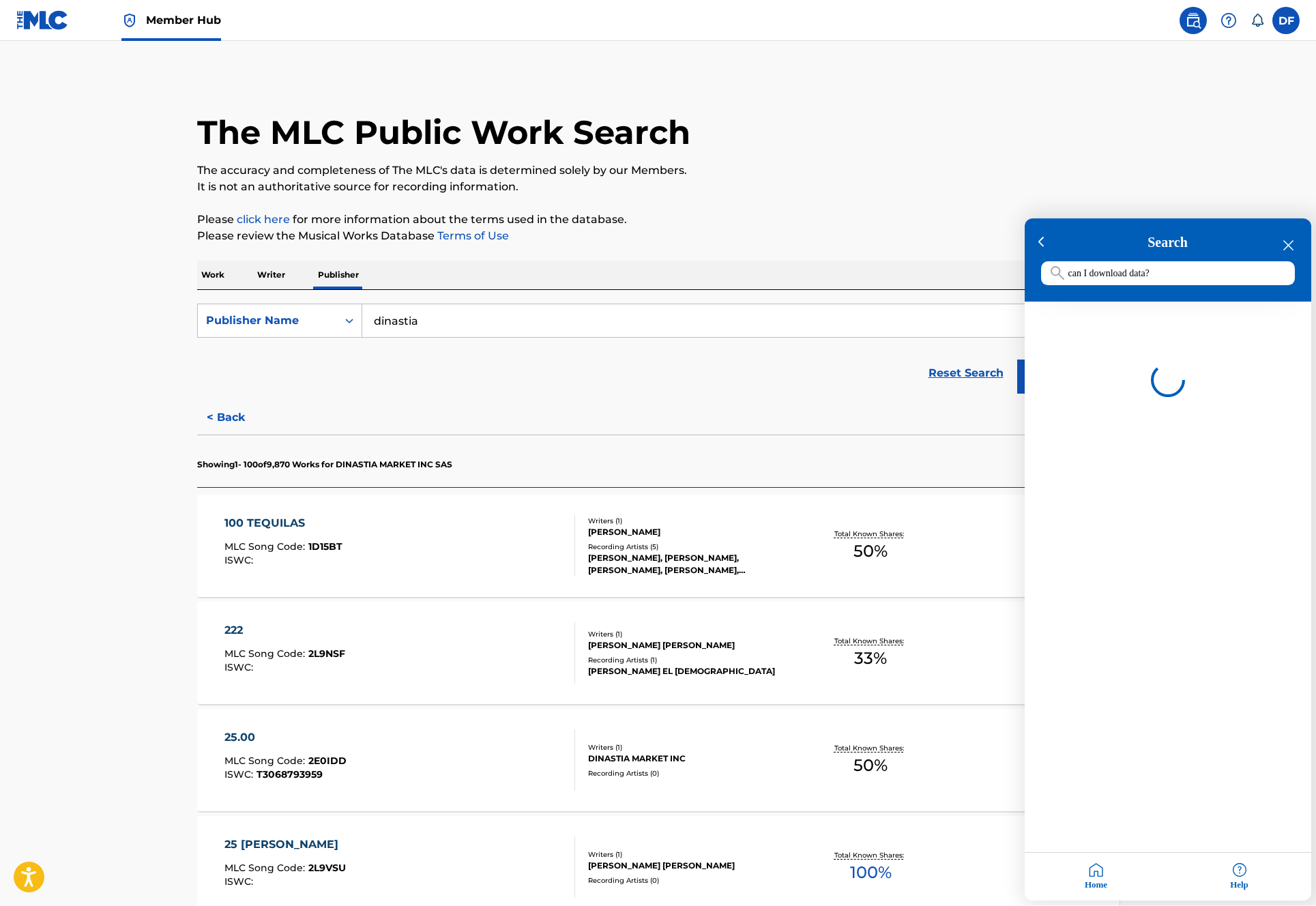
type input "can I download data?"
click at [1086, 875] on div "Home" at bounding box center [1096, 878] width 143 height 48
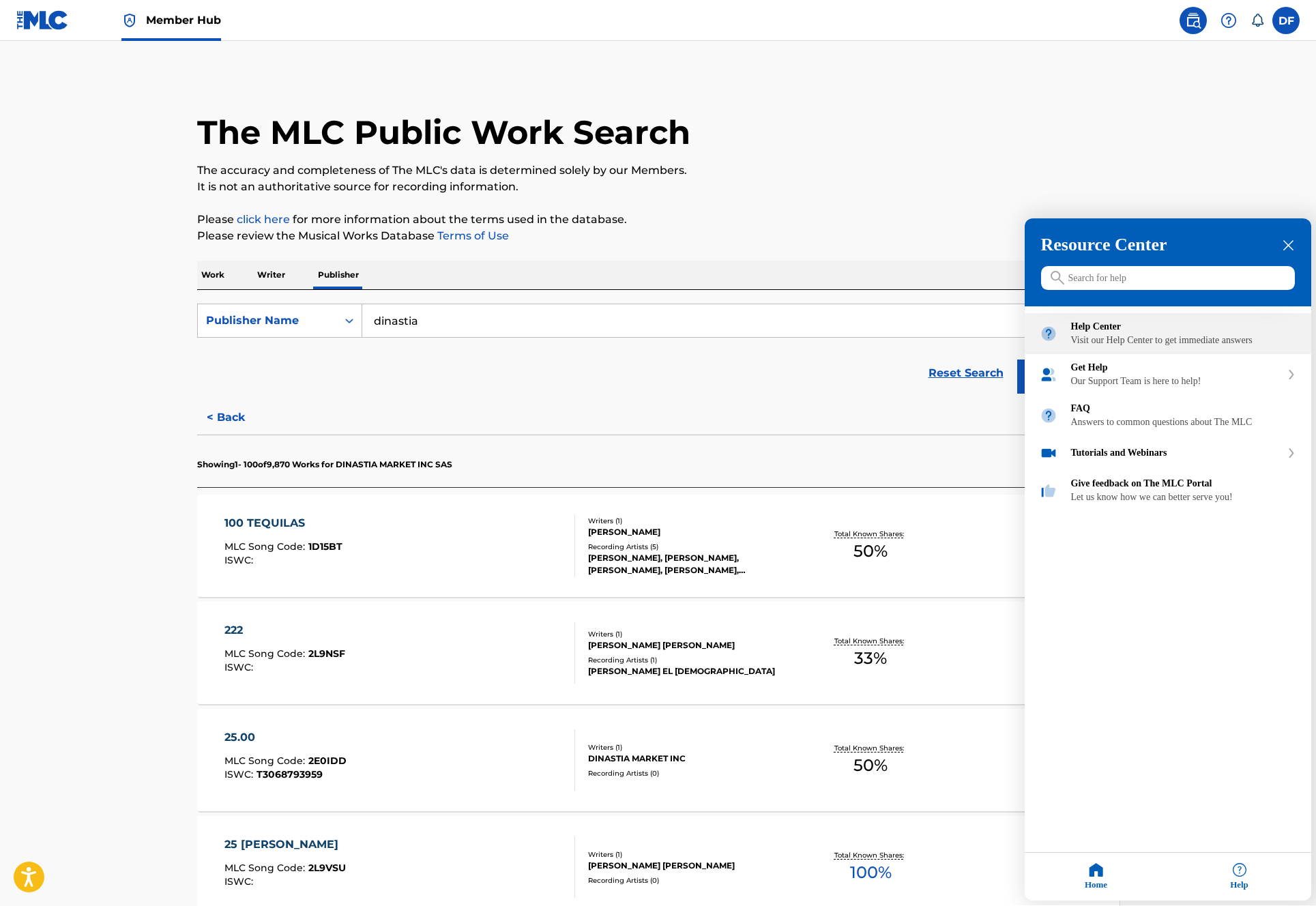
click at [1133, 347] on div "Visit our Help Center to get immediate answers" at bounding box center [1184, 341] width 225 height 11
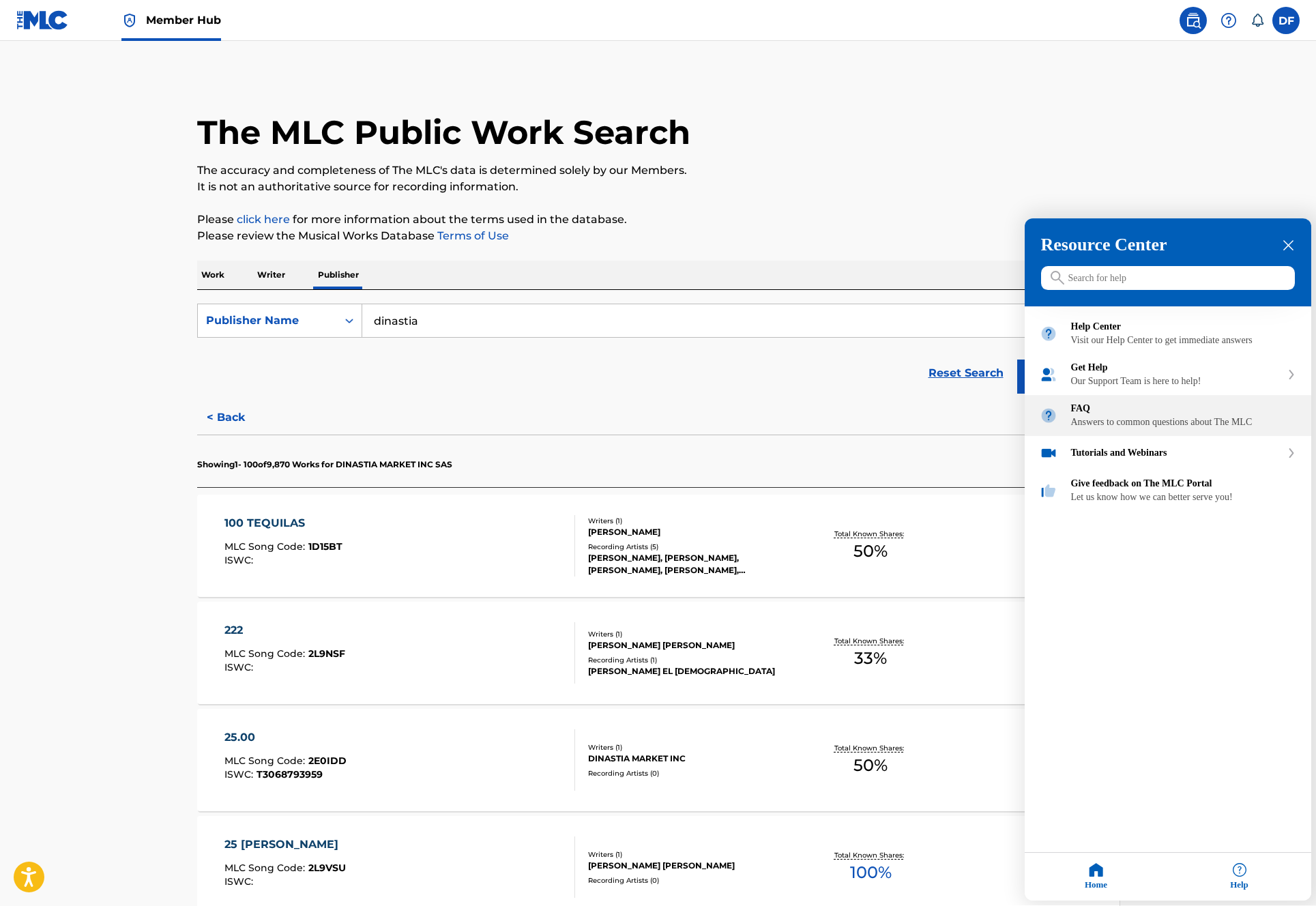
click at [1223, 428] on div "Answers to common questions about The MLC" at bounding box center [1184, 423] width 225 height 11
click at [1293, 238] on h3 "Resource Center" at bounding box center [1167, 246] width 254 height 20
click at [1289, 251] on div "close resource center" at bounding box center [1289, 246] width 13 height 13
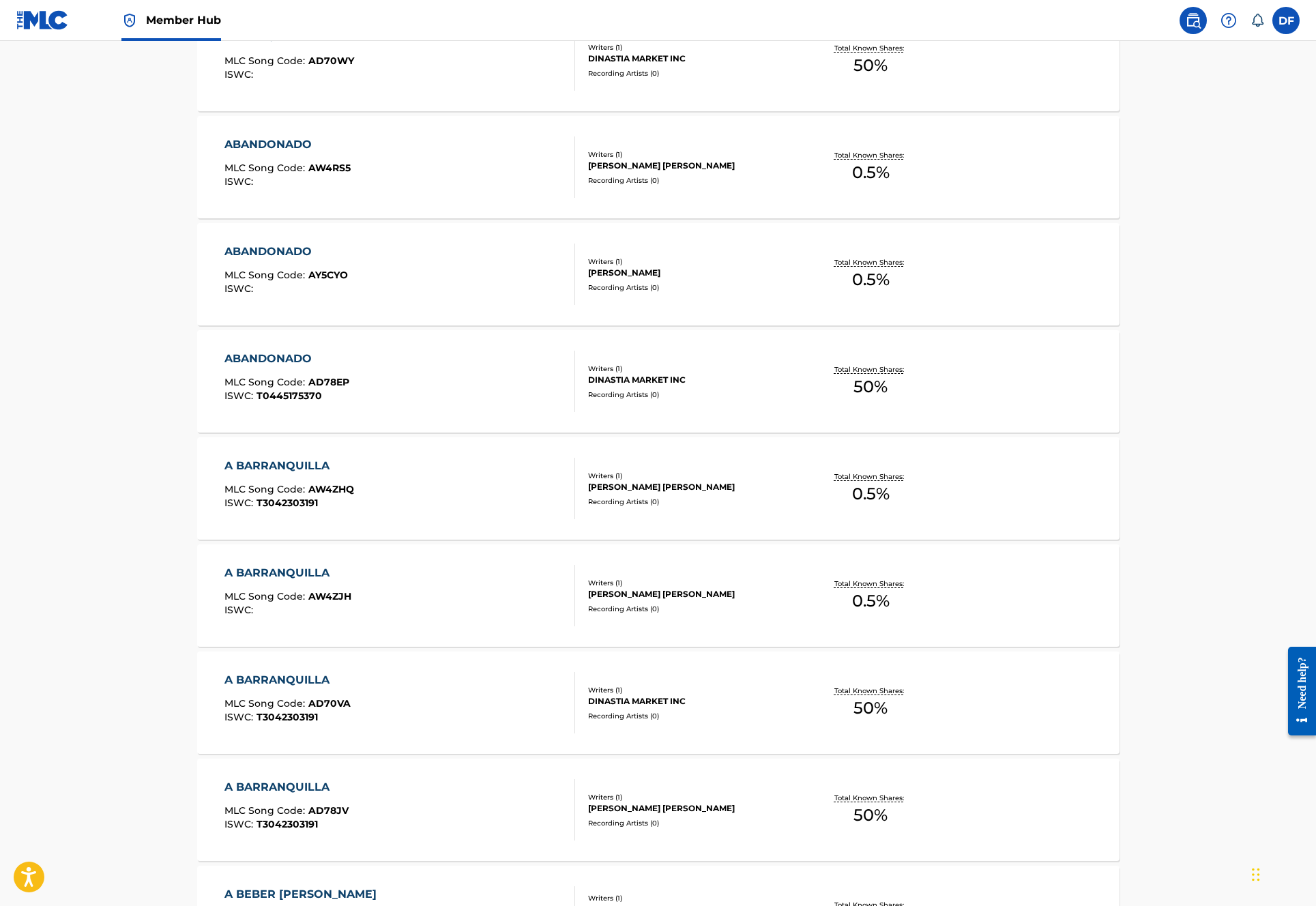
scroll to position [2778, 0]
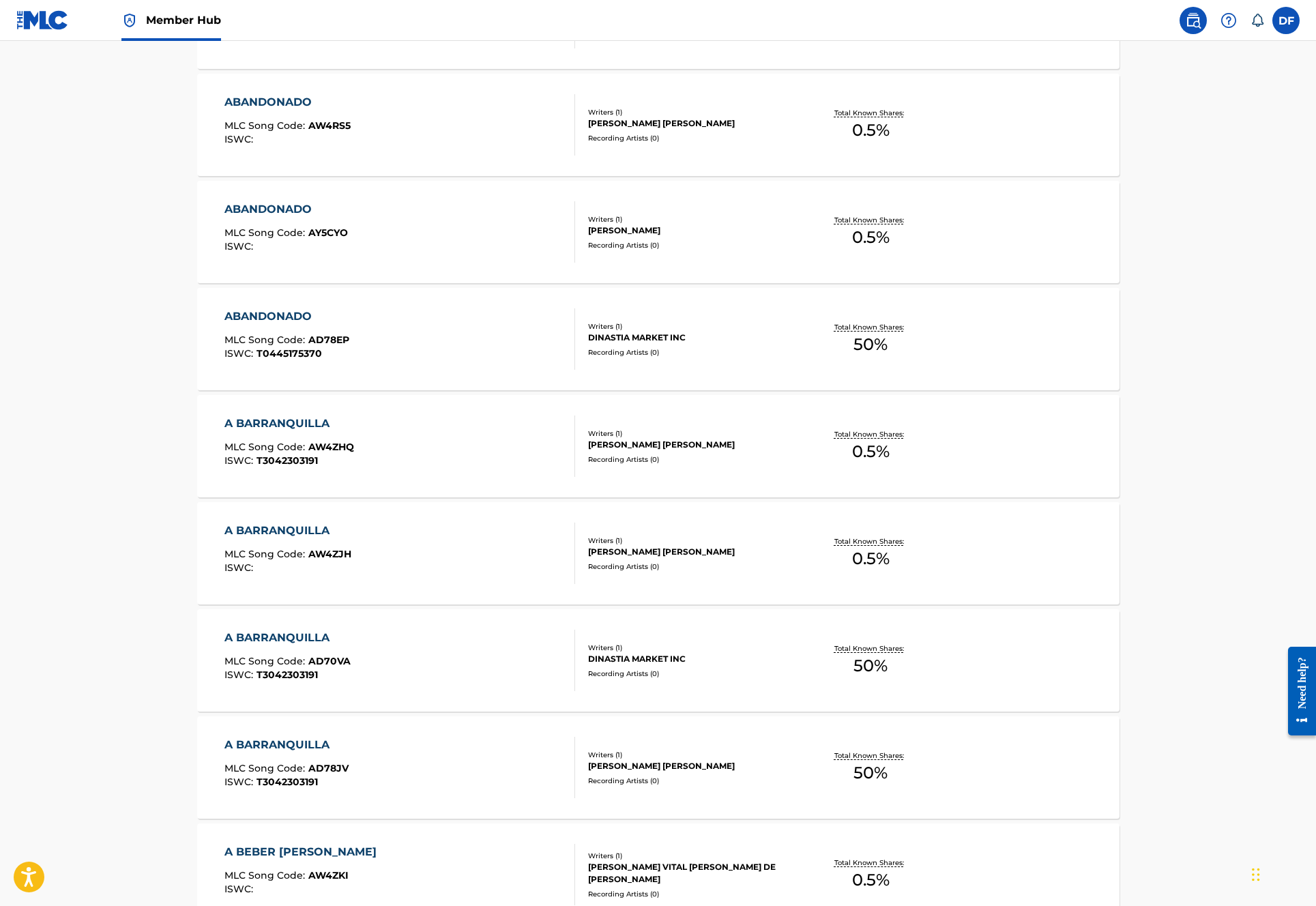
click at [776, 564] on div "Recording Artists ( 0 )" at bounding box center [691, 566] width 206 height 10
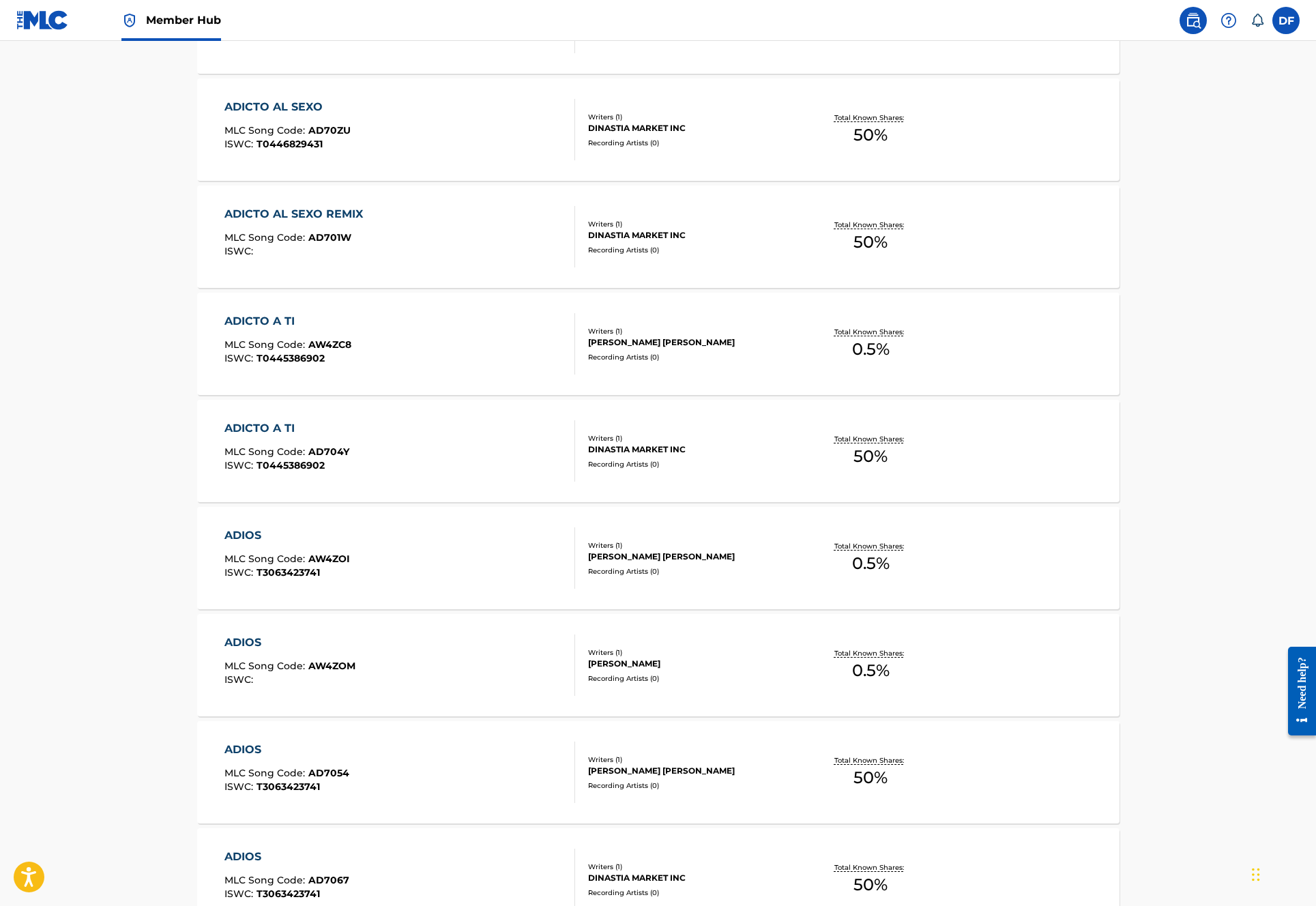
scroll to position [10462, 0]
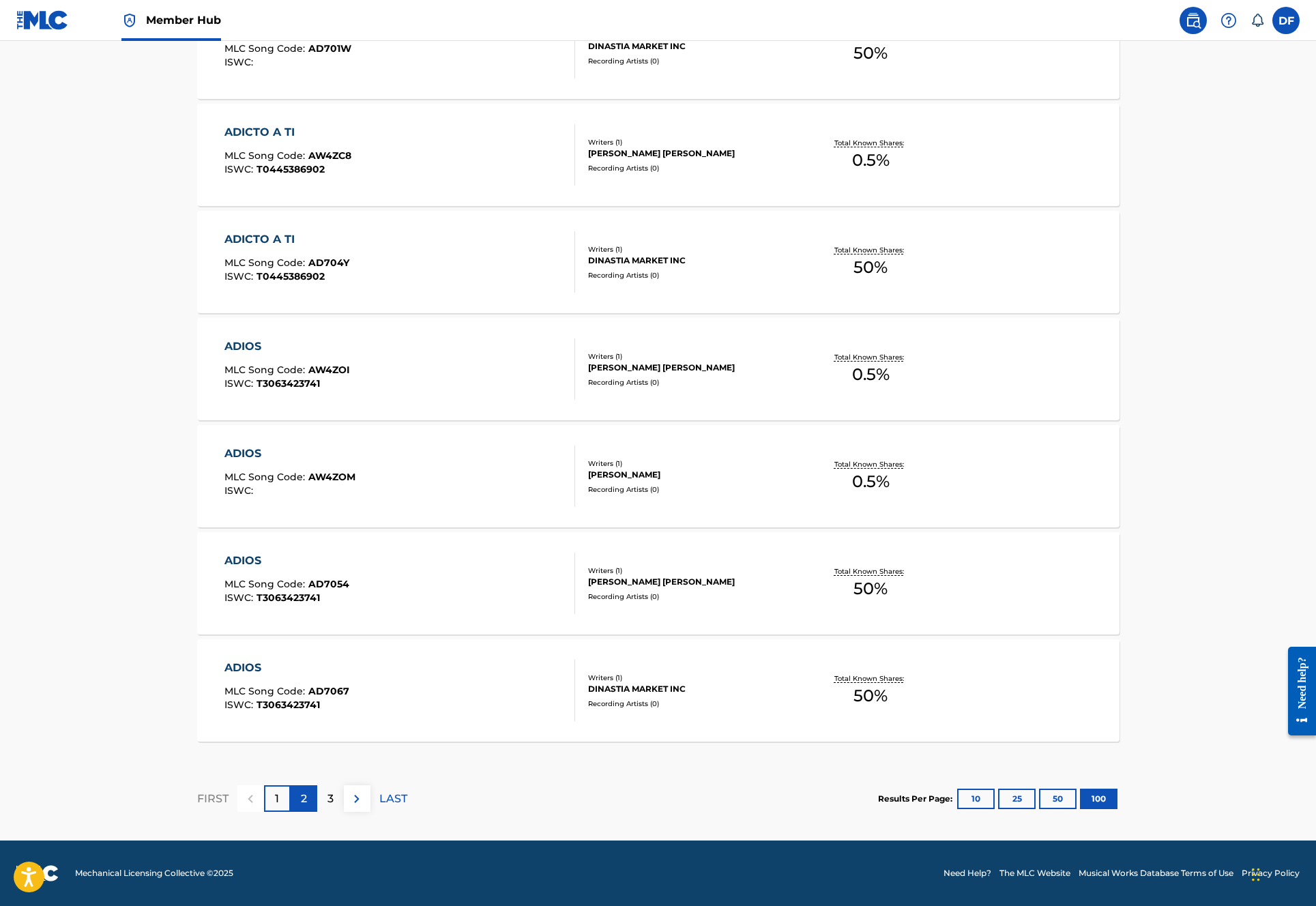
click at [300, 803] on div "2" at bounding box center [303, 798] width 27 height 27
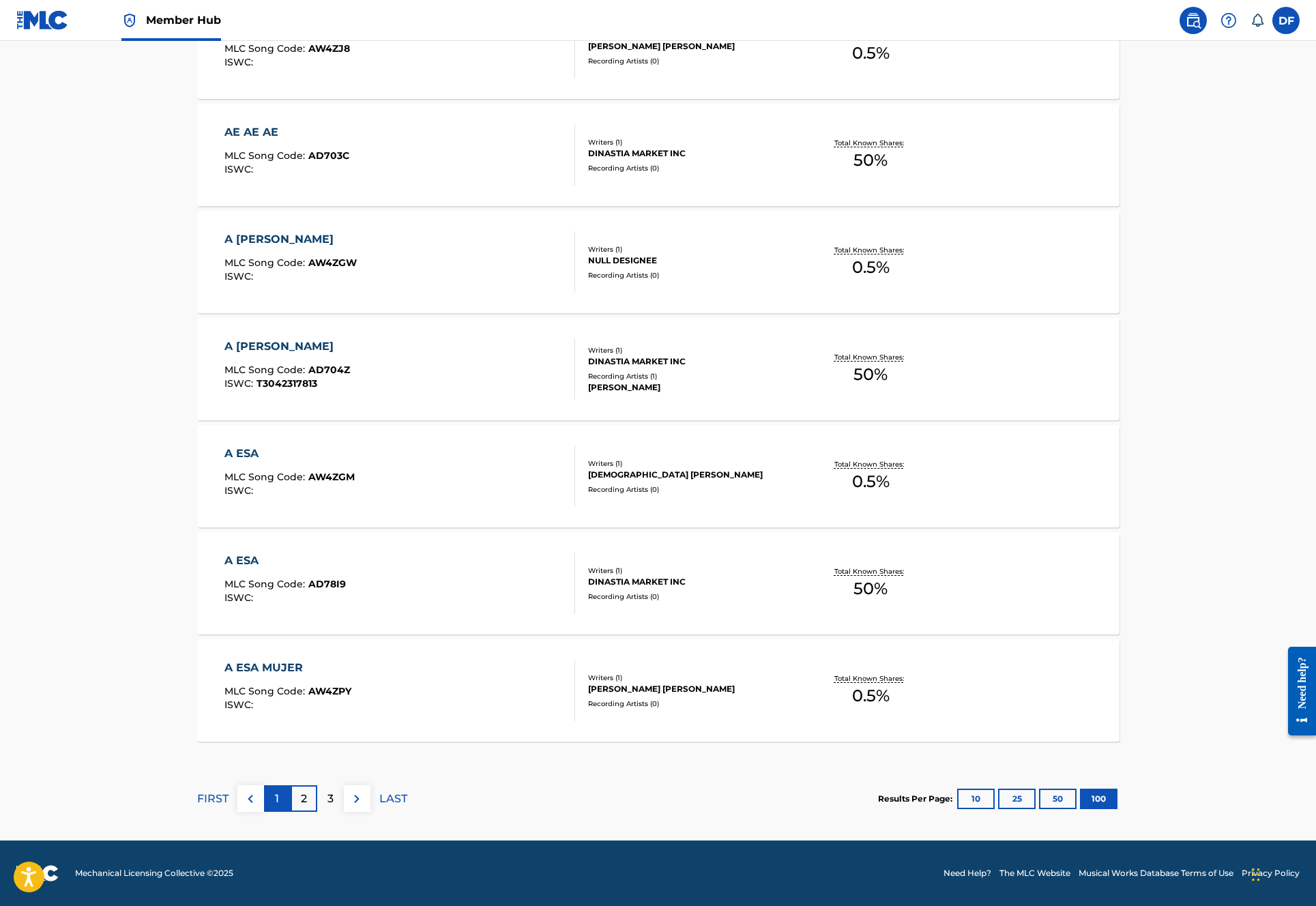
click at [276, 798] on p "1" at bounding box center [277, 799] width 4 height 17
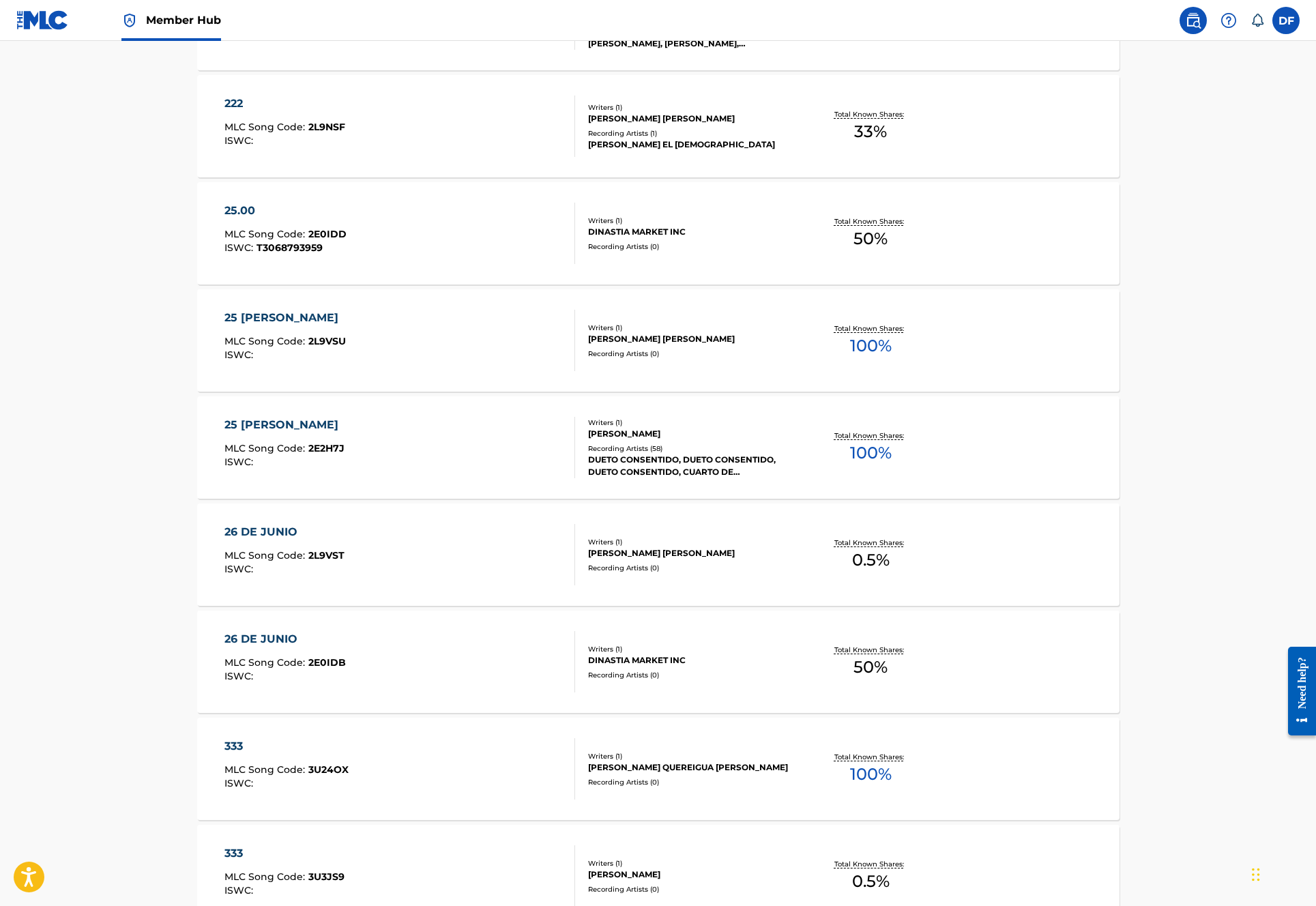
scroll to position [796, 0]
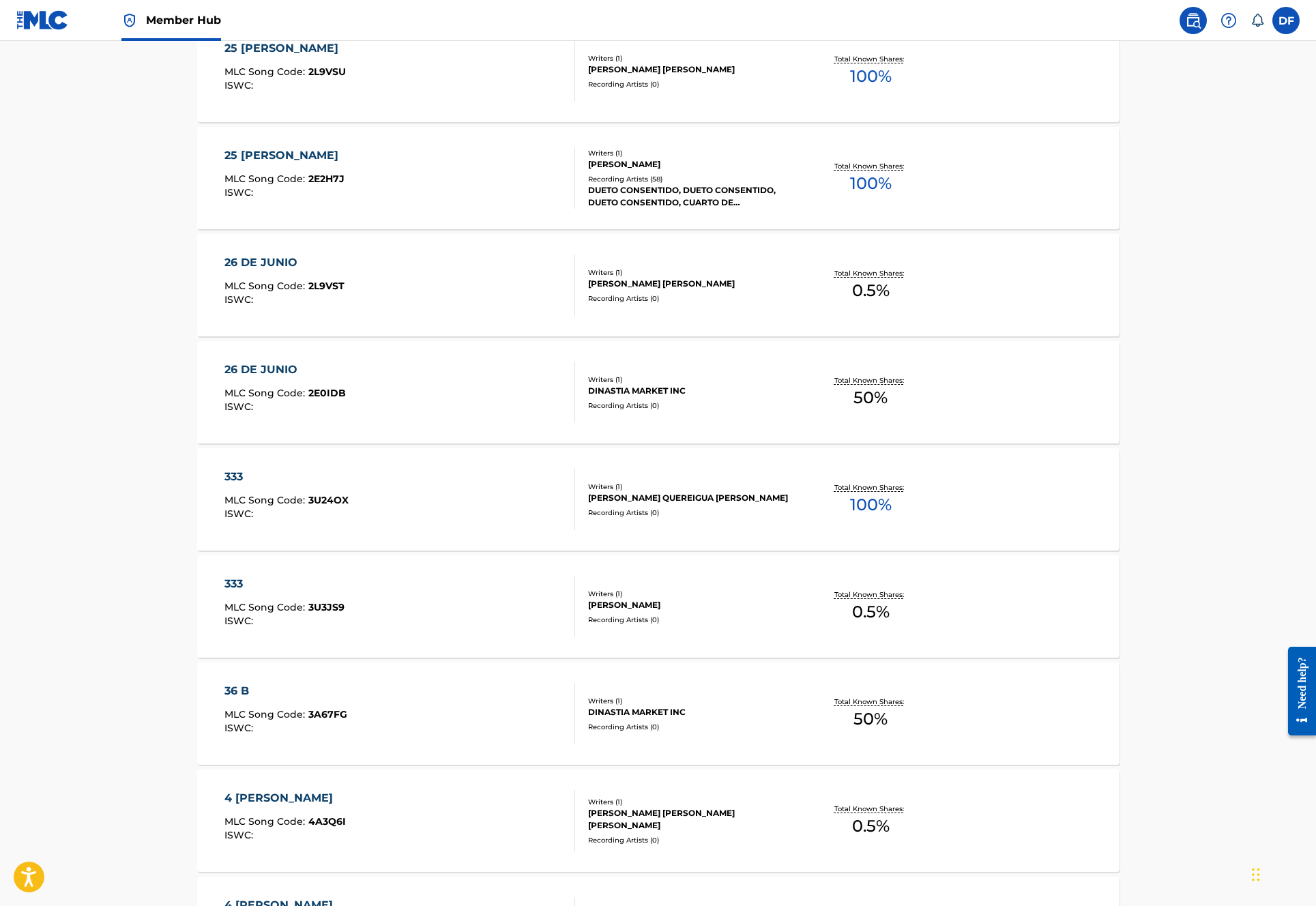
click at [510, 592] on div "333 MLC Song Code : 3U3JS9 ISWC :" at bounding box center [399, 606] width 350 height 61
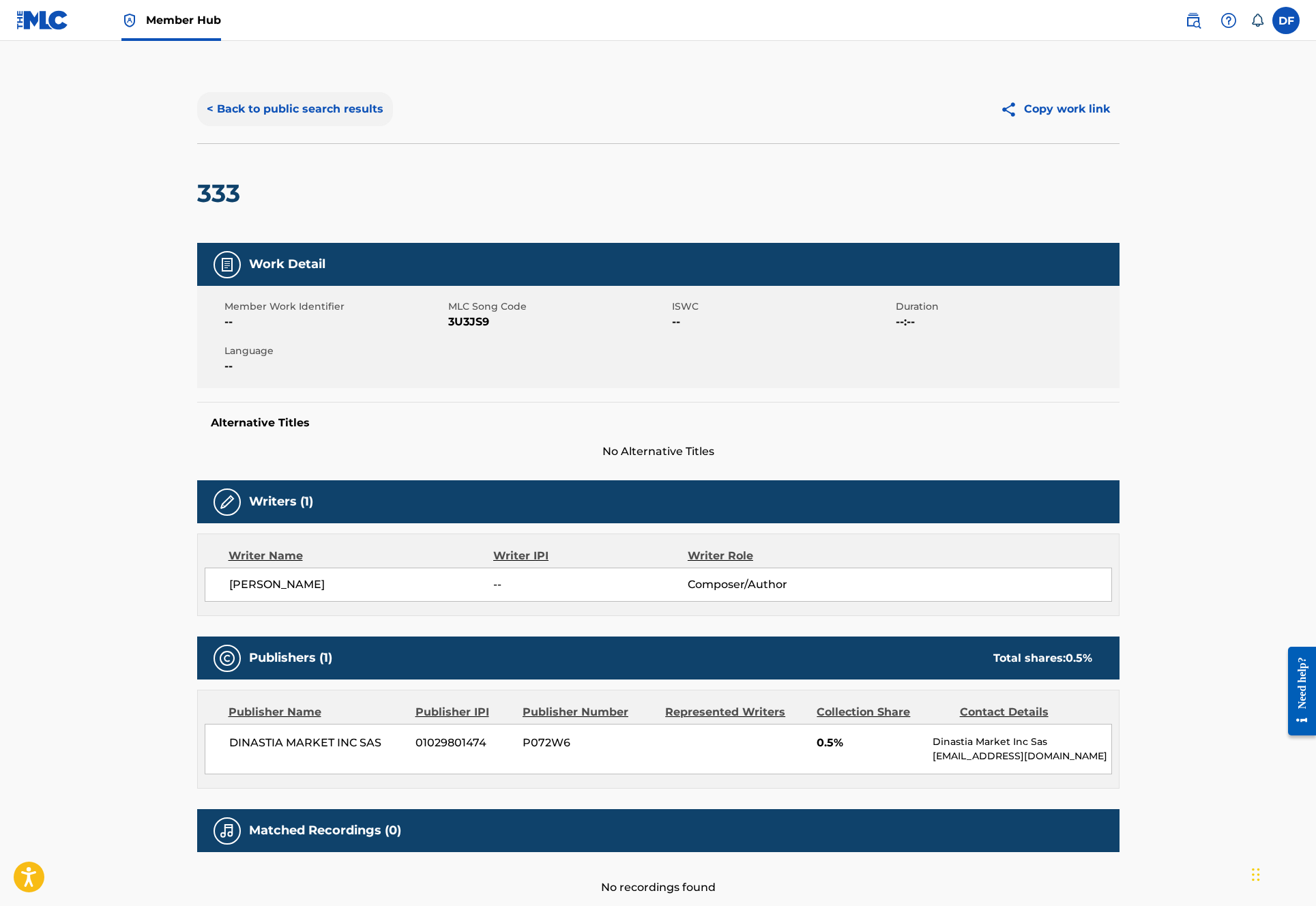
click at [218, 114] on button "< Back to public search results" at bounding box center [295, 109] width 196 height 34
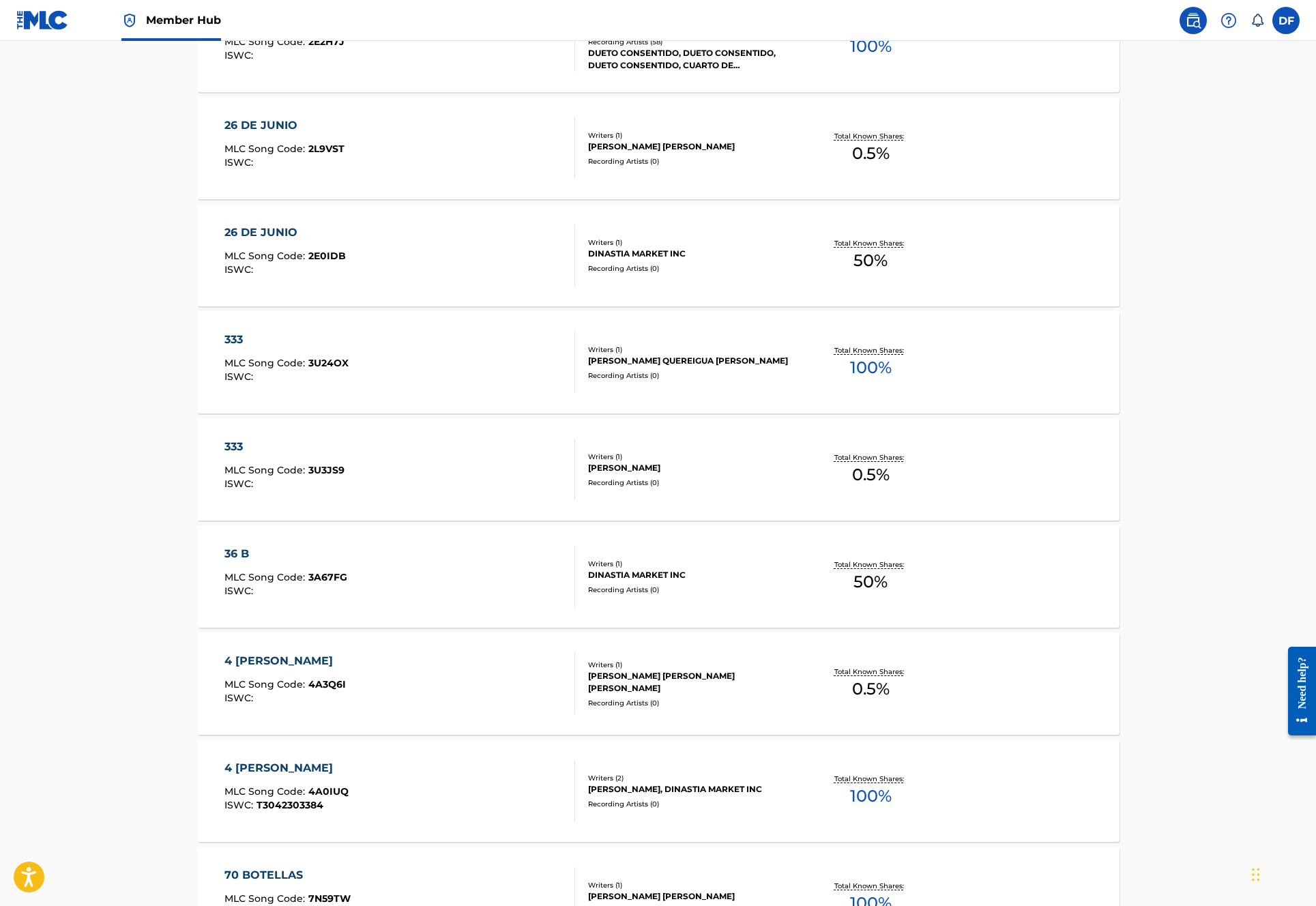
scroll to position [867, 0]
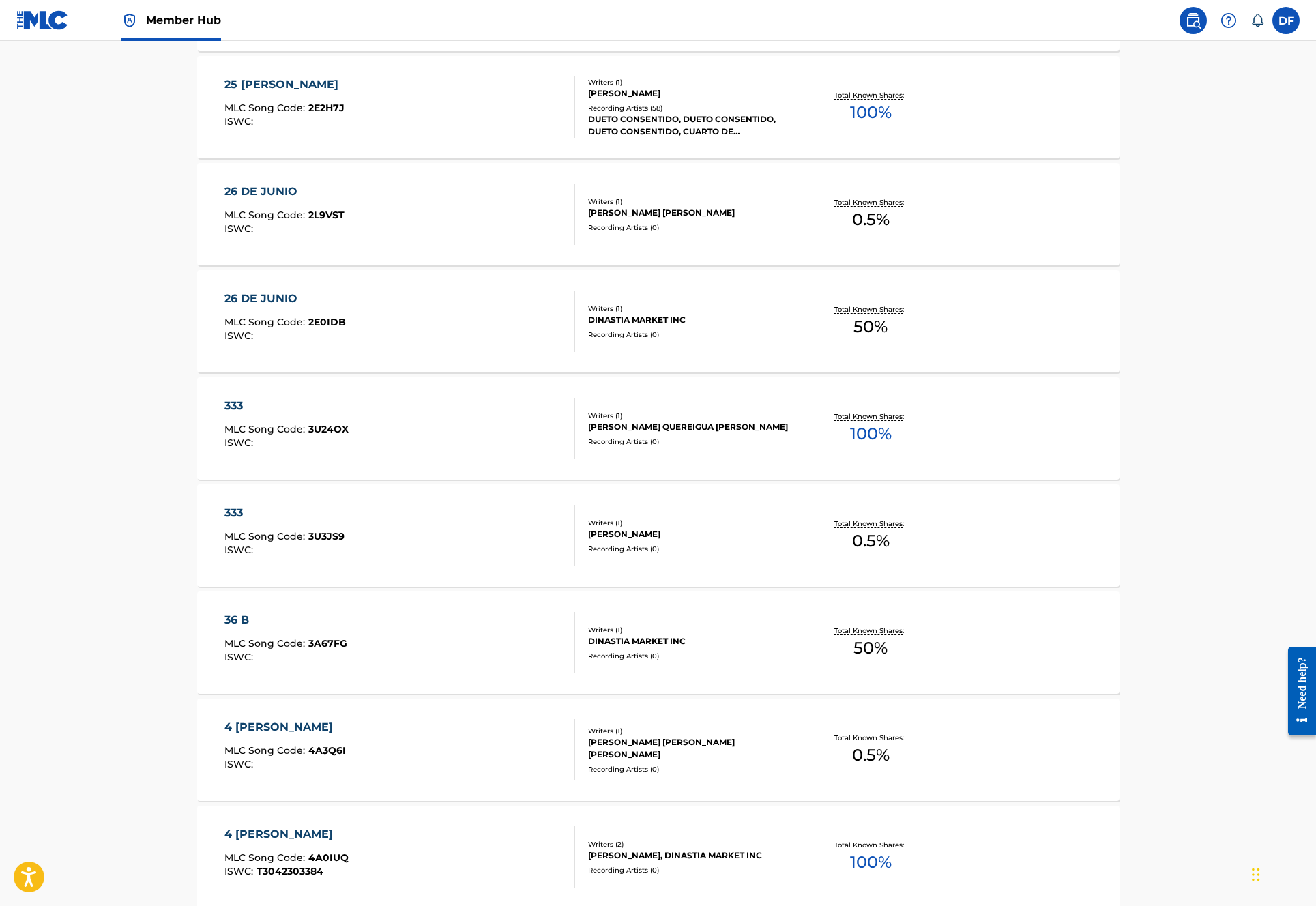
click at [428, 288] on div "26 DE JUNIO MLC Song Code : 2E0IDB ISWC : Writers ( 1 ) DINASTIA MARKET INC Rec…" at bounding box center [658, 322] width 922 height 103
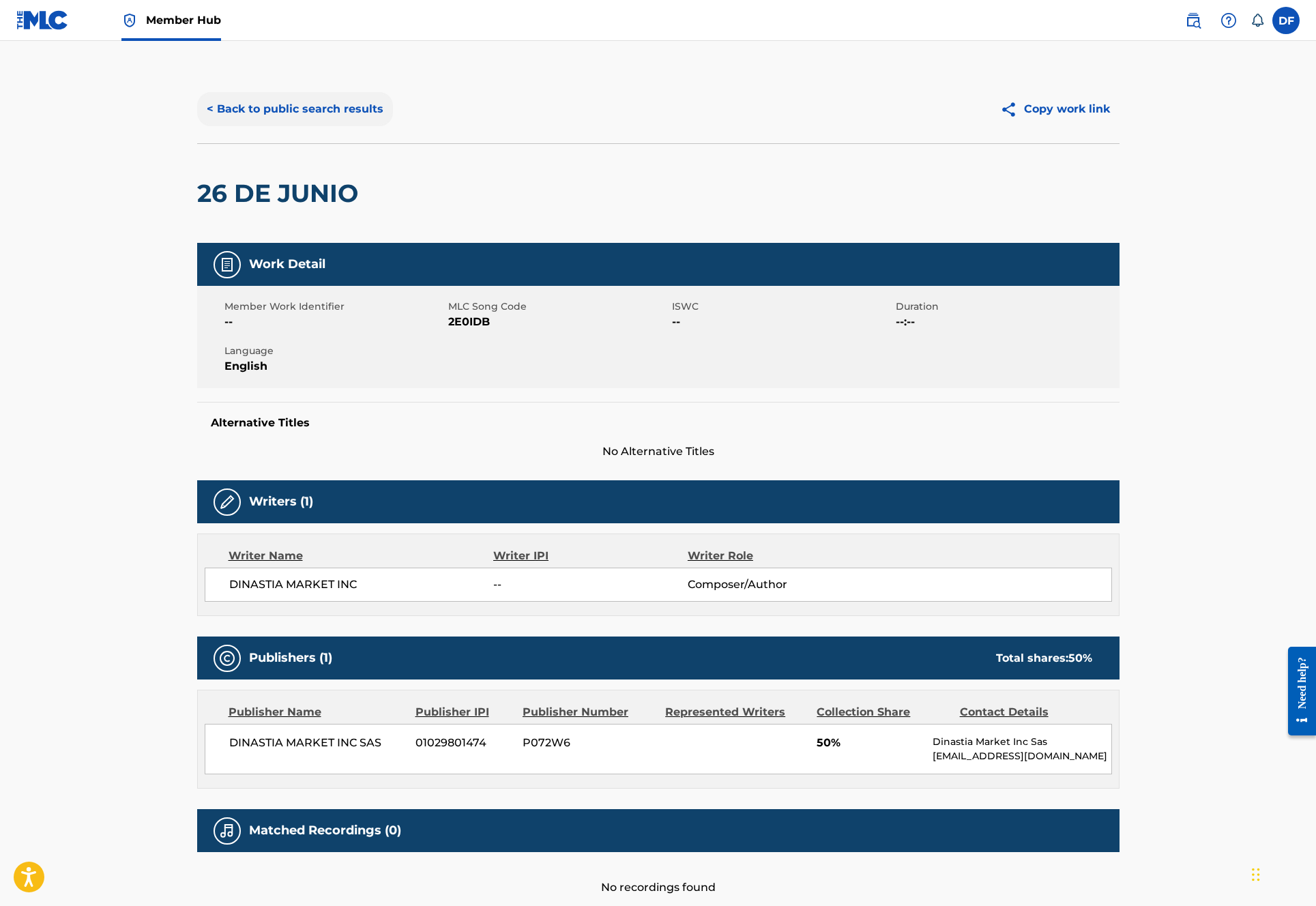
click at [230, 105] on button "< Back to public search results" at bounding box center [295, 109] width 196 height 34
